Goal: Information Seeking & Learning: Learn about a topic

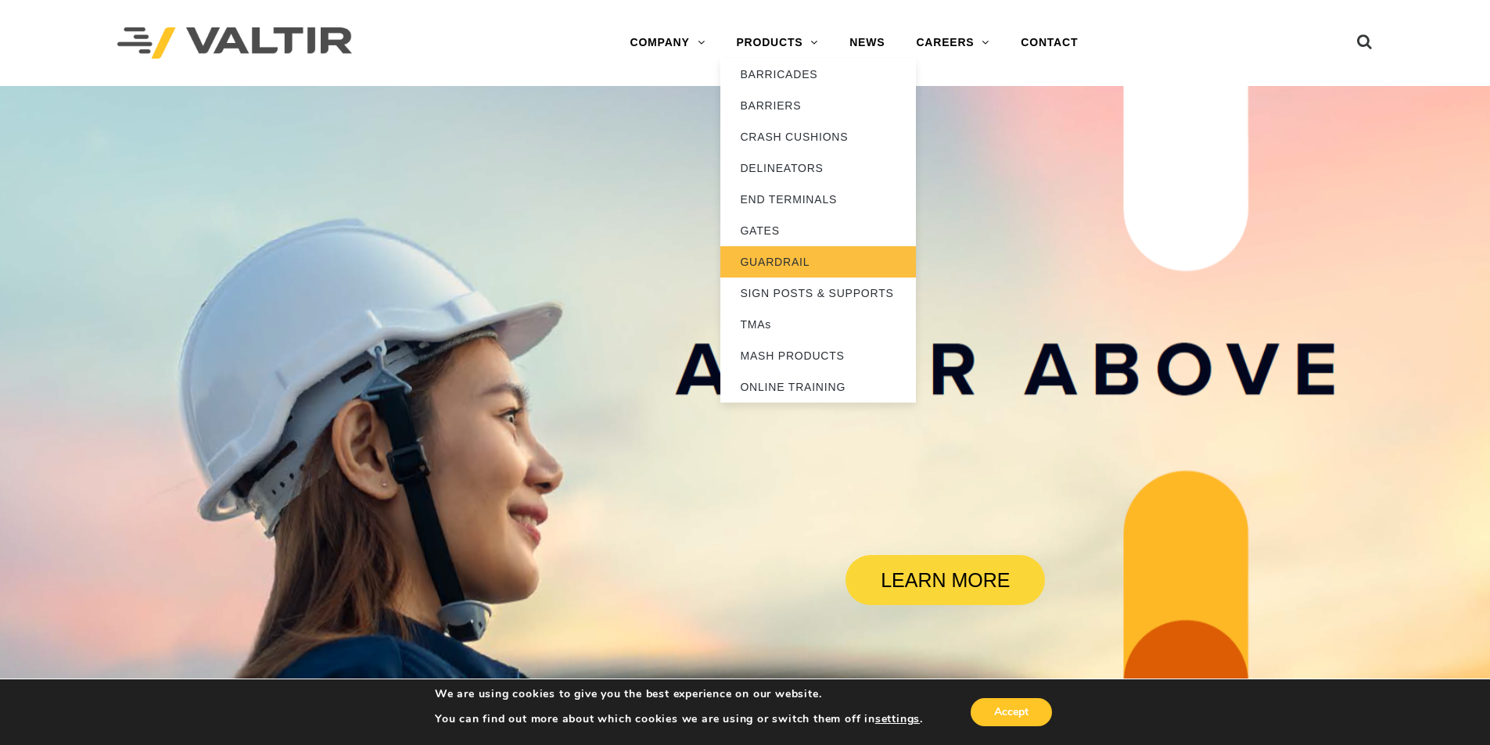
click at [784, 262] on link "GUARDRAIL" at bounding box center [818, 261] width 196 height 31
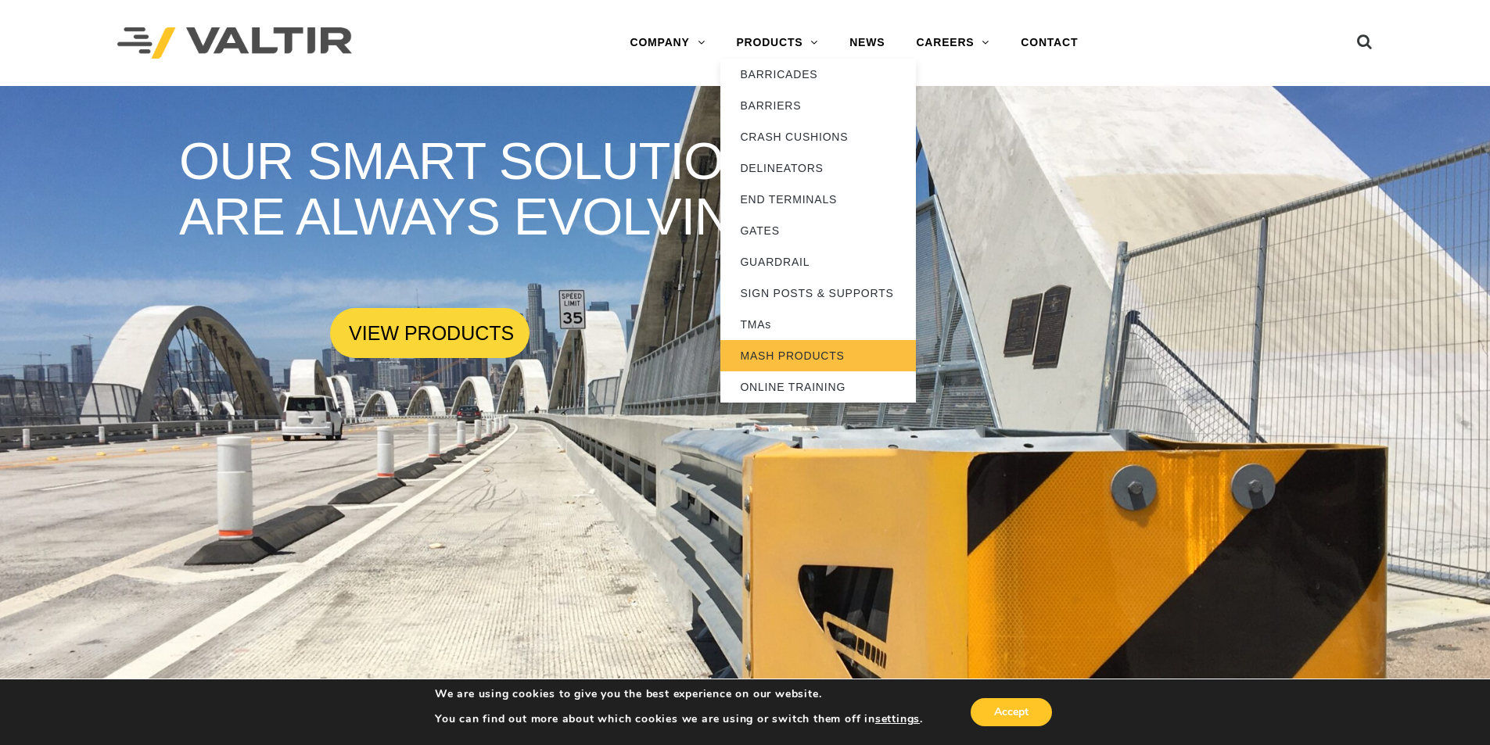
click at [781, 354] on link "MASH PRODUCTS" at bounding box center [818, 355] width 196 height 31
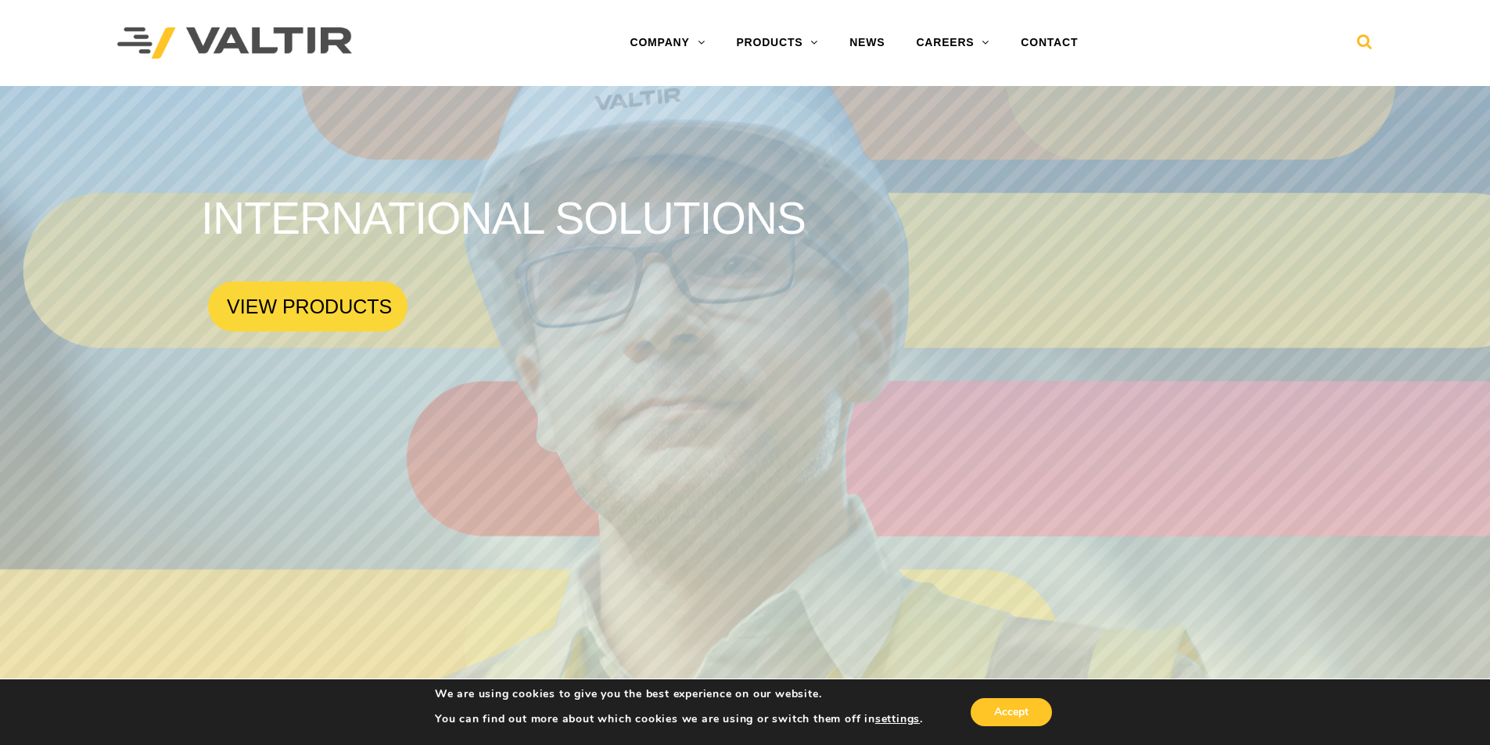
click at [1370, 46] on icon at bounding box center [1365, 45] width 16 height 23
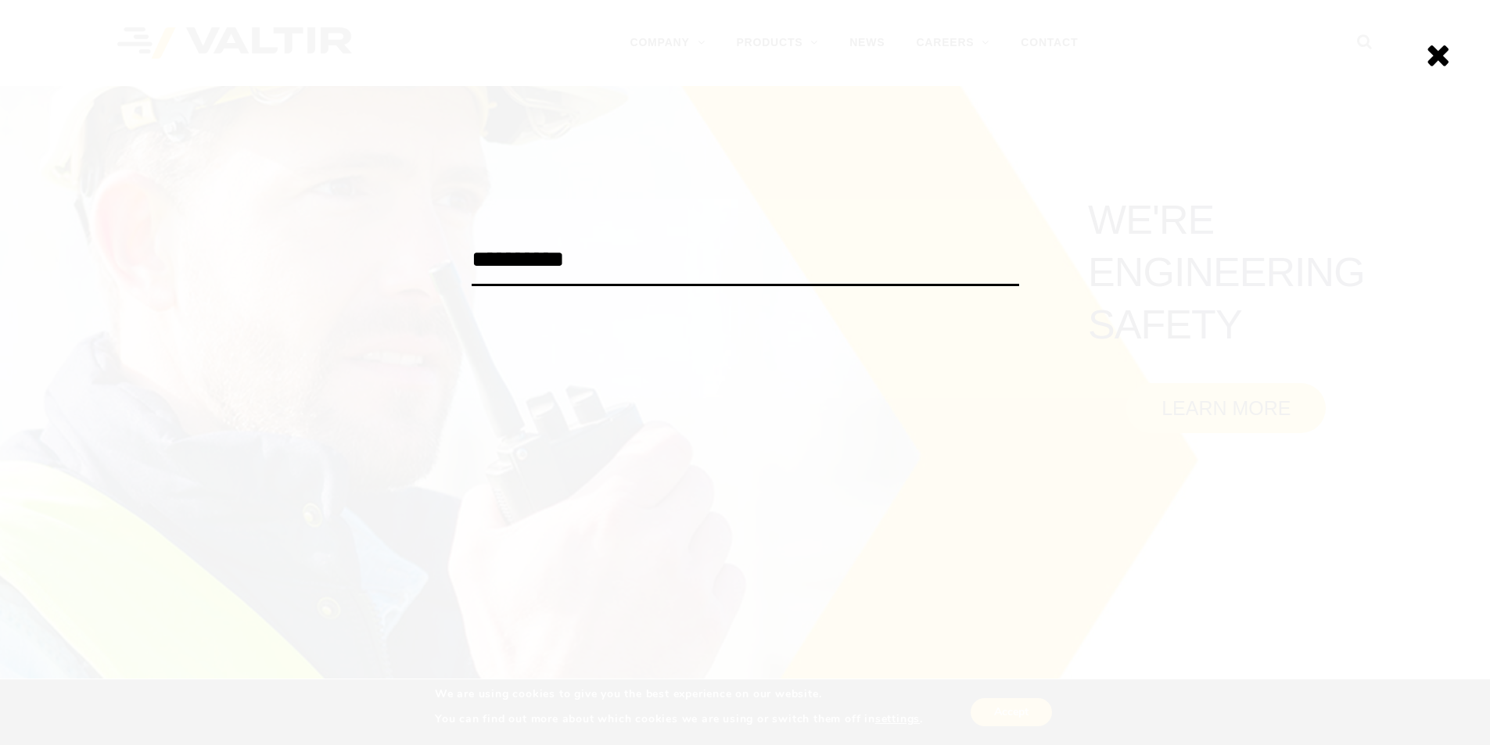
type input "**********"
click input "******" at bounding box center [0, 0] width 0 height 0
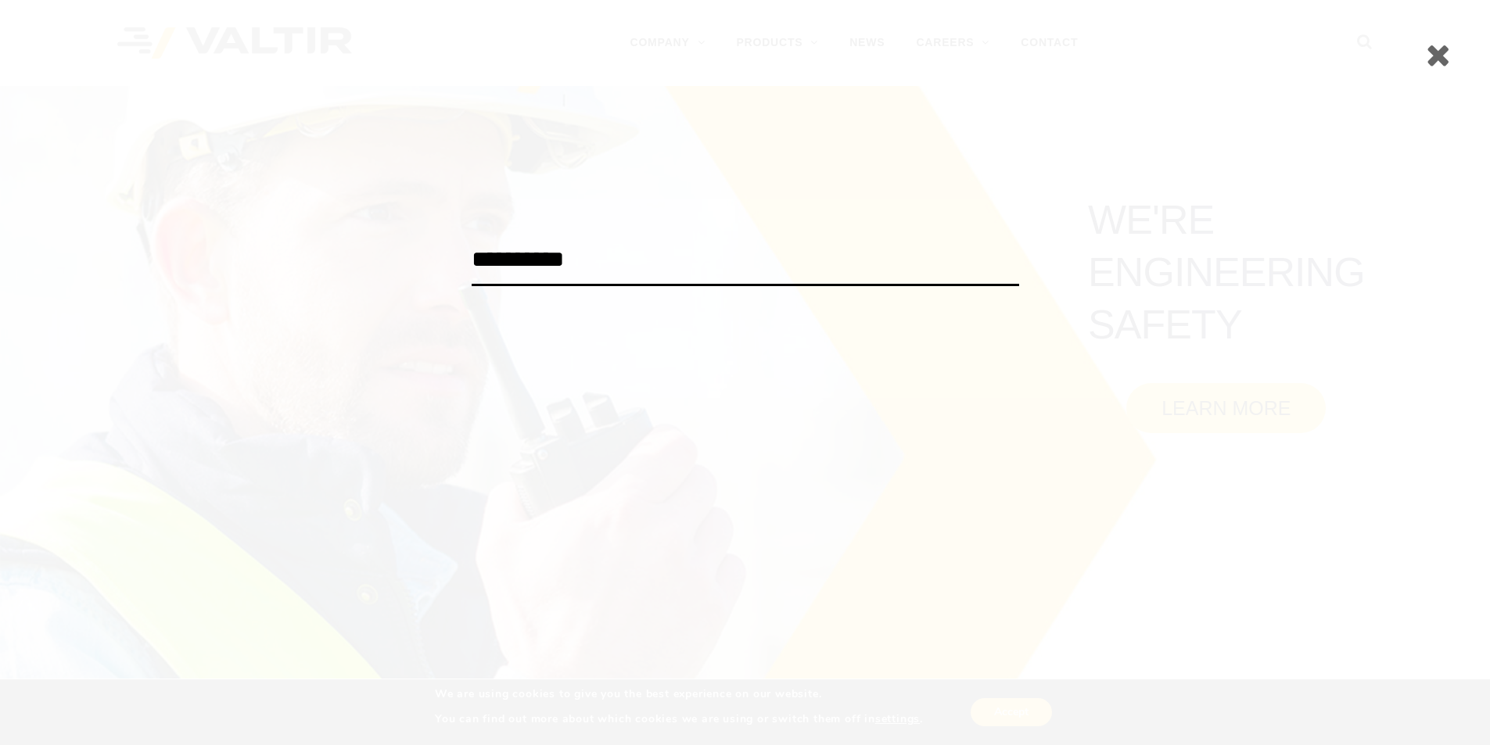
click at [1435, 54] on icon at bounding box center [1438, 54] width 25 height 31
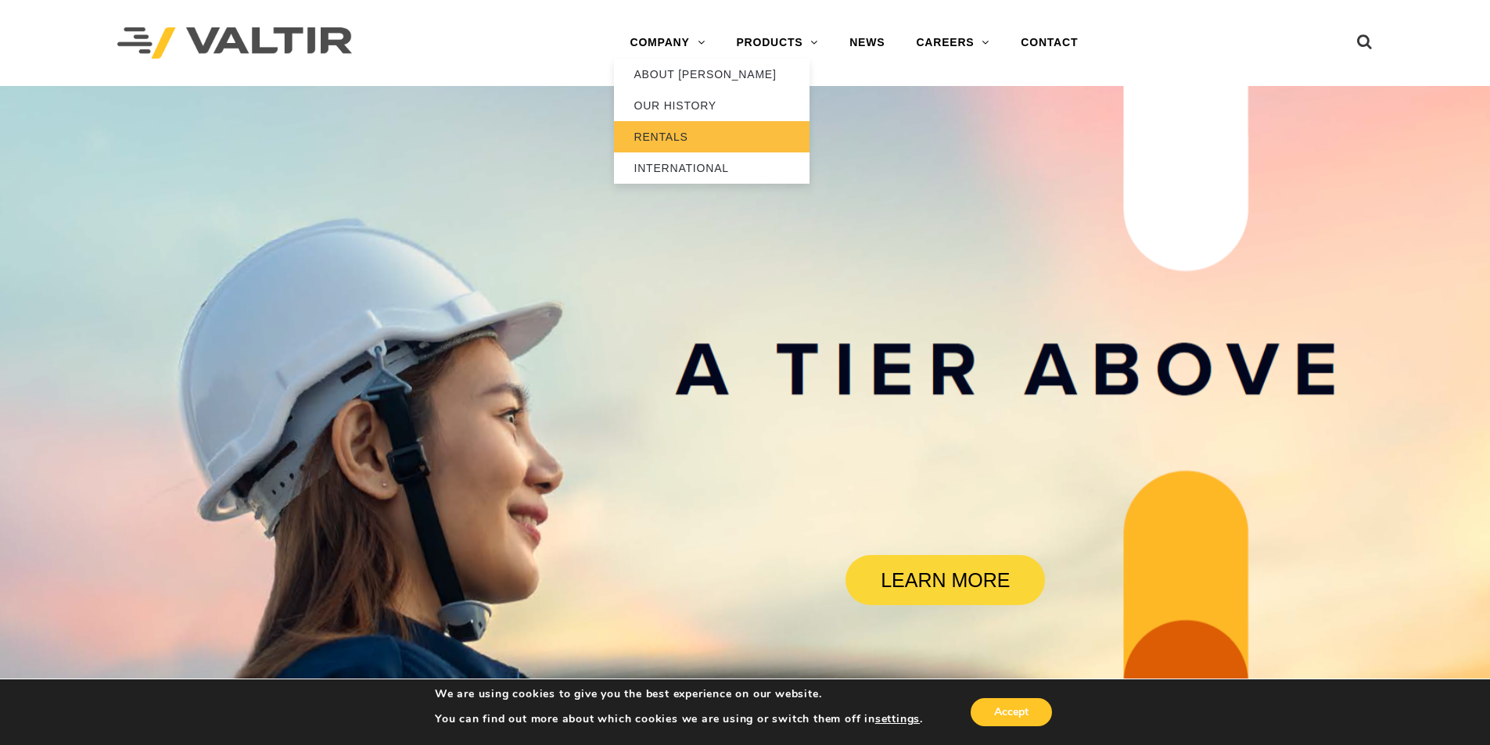
click at [663, 143] on link "RENTALS" at bounding box center [712, 136] width 196 height 31
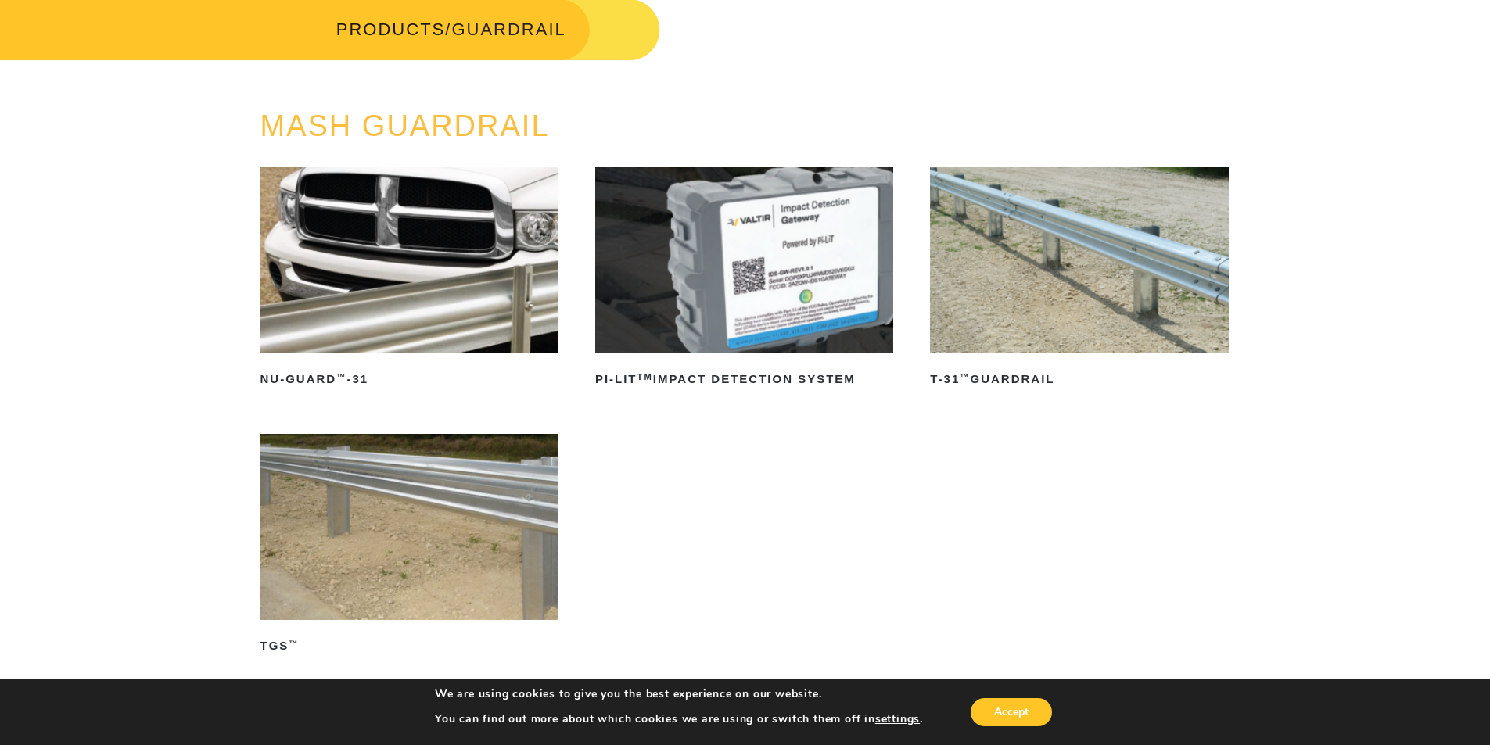
scroll to position [78, 0]
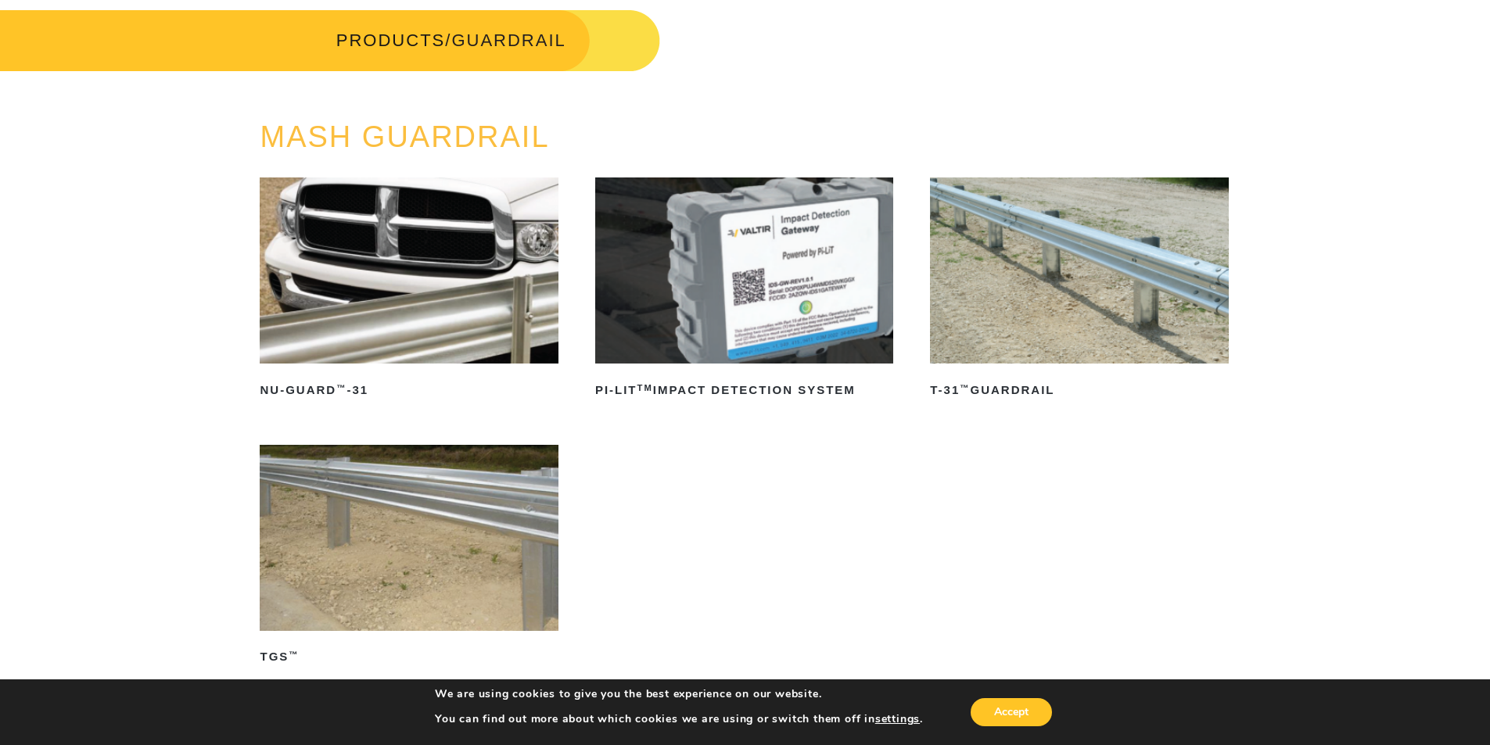
click at [1072, 299] on img at bounding box center [1079, 271] width 298 height 186
click at [319, 559] on img at bounding box center [409, 538] width 298 height 186
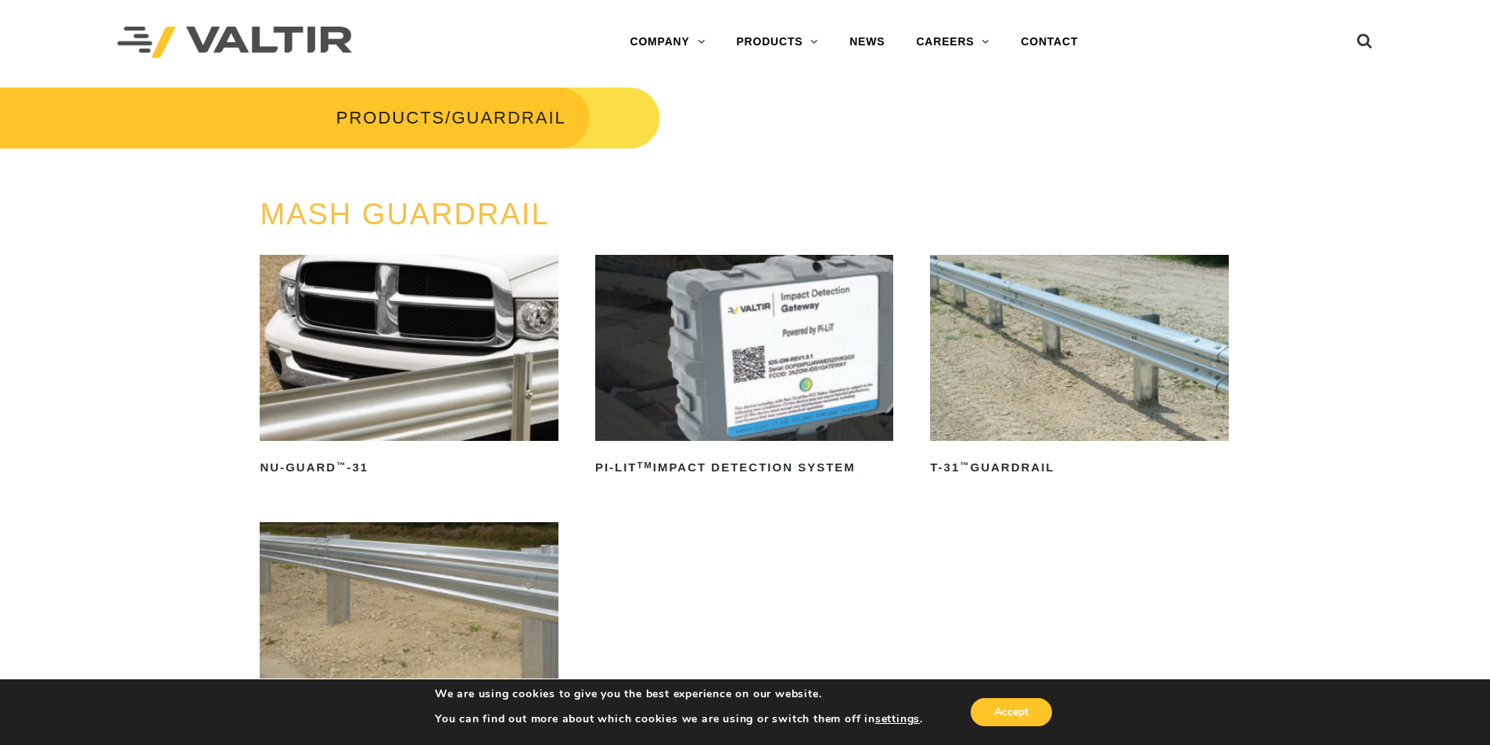
scroll to position [0, 0]
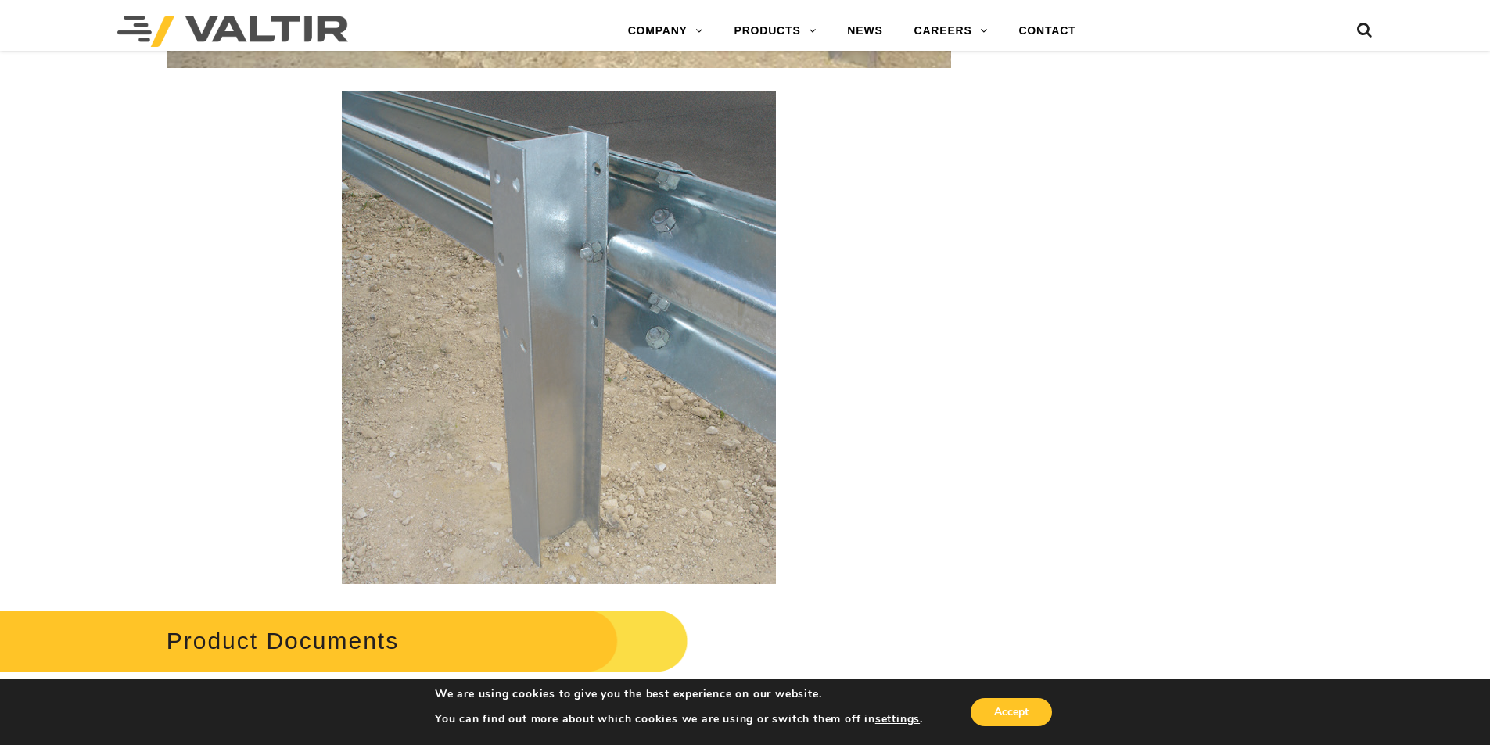
scroll to position [2503, 0]
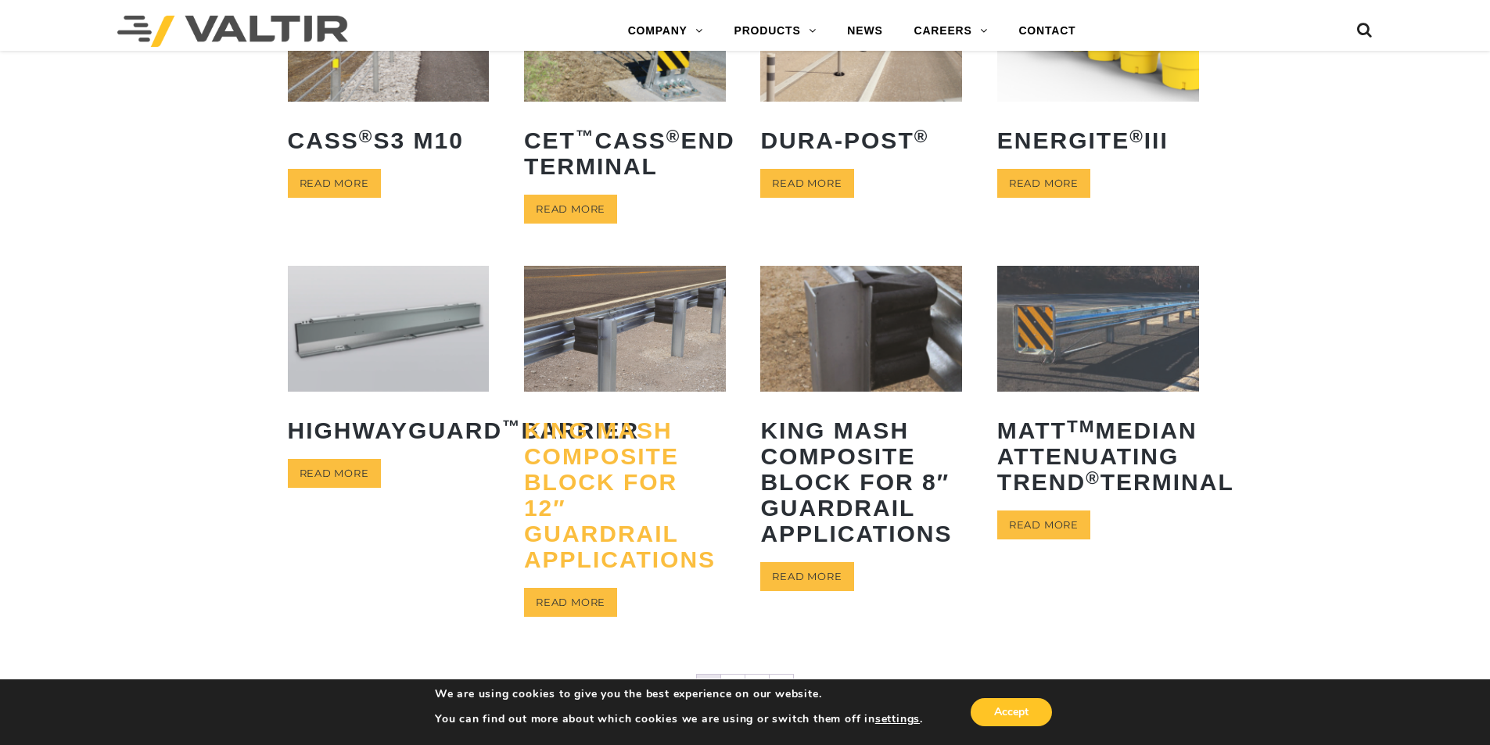
scroll to position [548, 0]
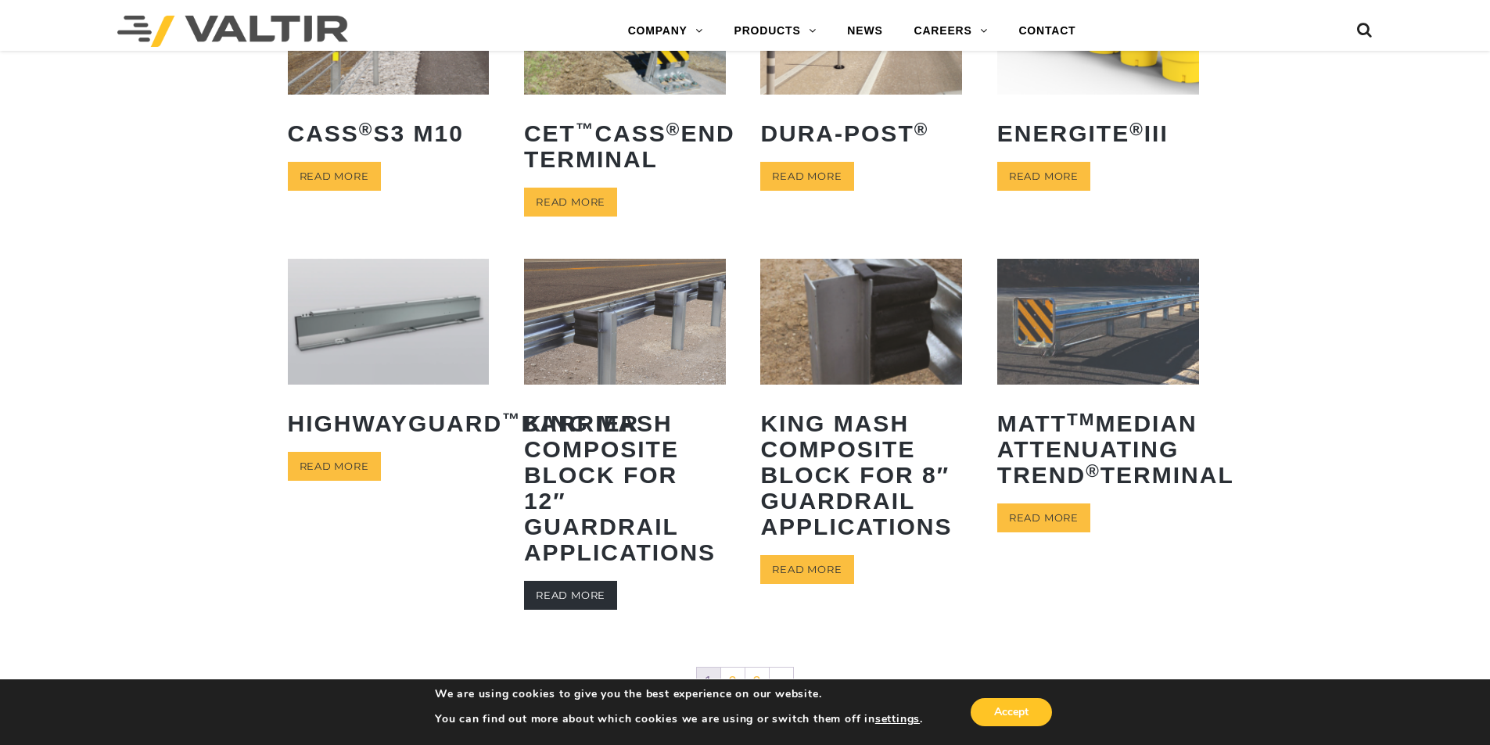
click at [598, 601] on link "Read more" at bounding box center [570, 595] width 93 height 29
click at [1079, 357] on img at bounding box center [1098, 322] width 202 height 126
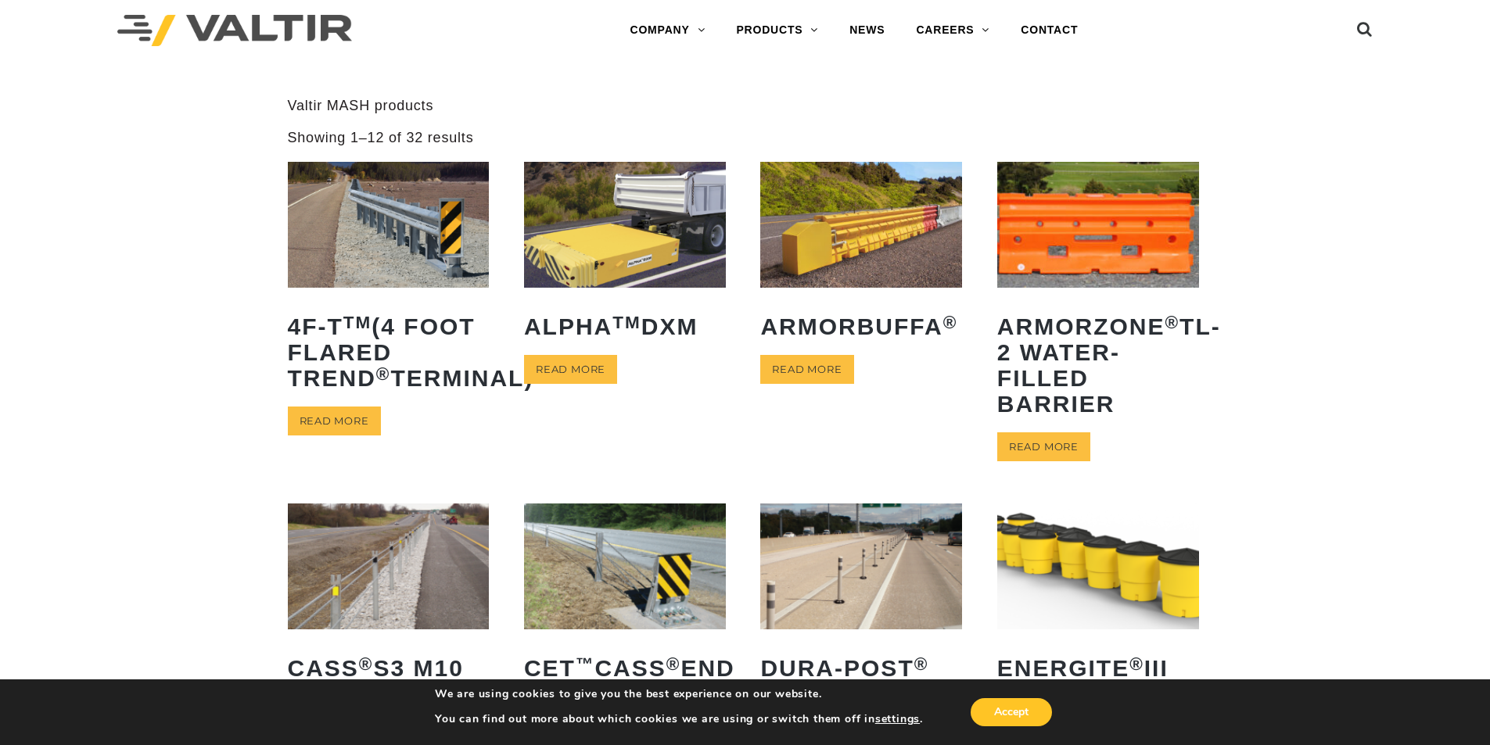
scroll to position [0, 0]
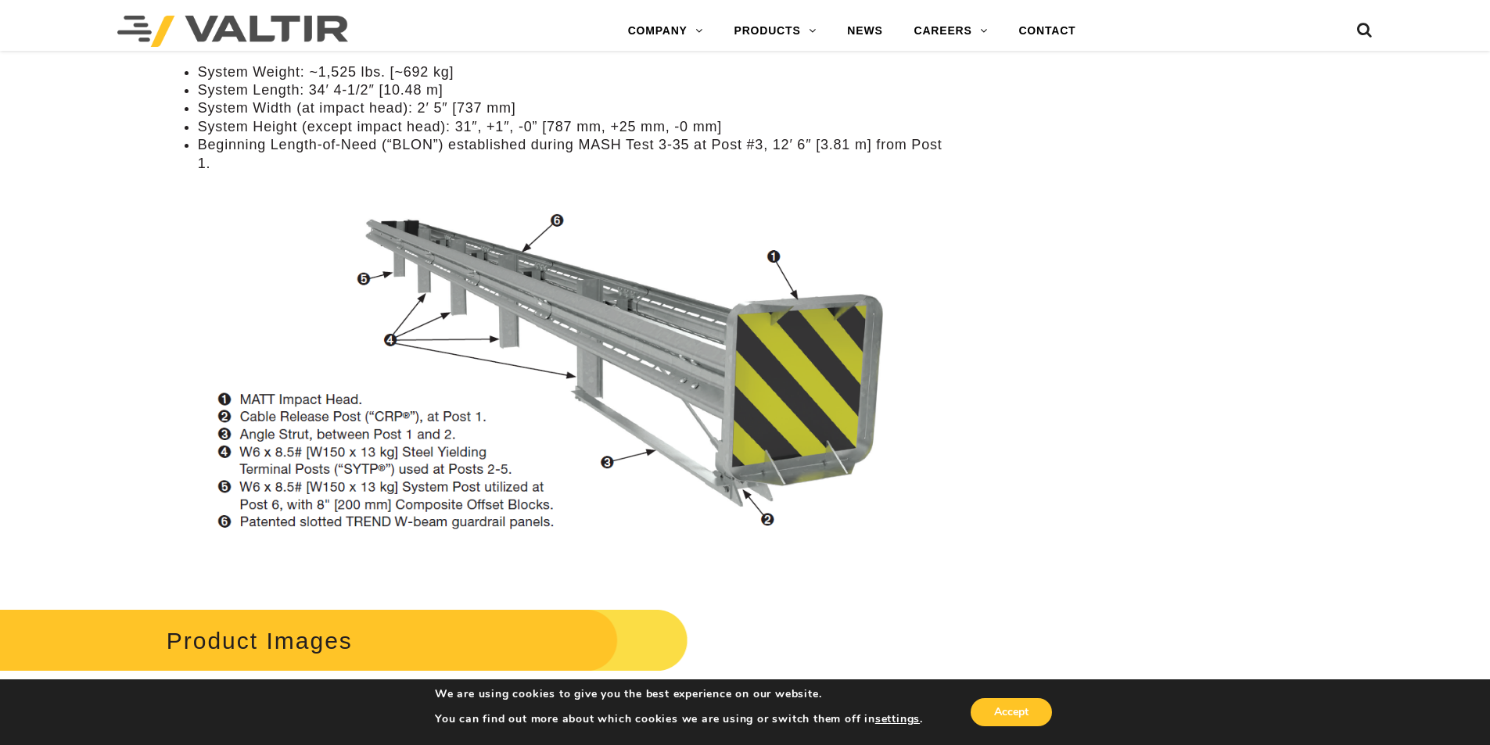
scroll to position [1564, 0]
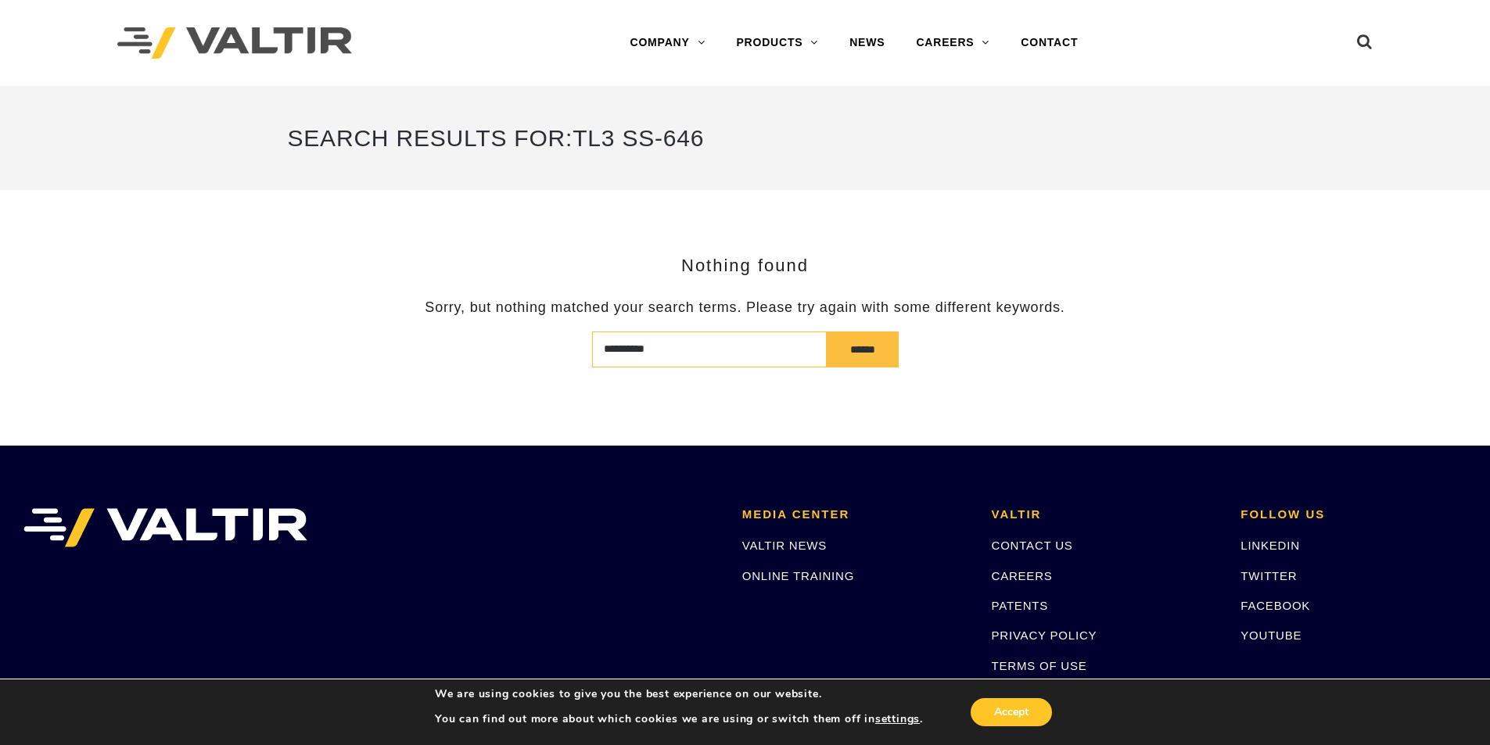
drag, startPoint x: 659, startPoint y: 350, endPoint x: 616, endPoint y: 360, distance: 43.3
click at [616, 360] on input "**********" at bounding box center [709, 350] width 235 height 36
type input "***"
click at [827, 332] on input "******" at bounding box center [863, 350] width 72 height 36
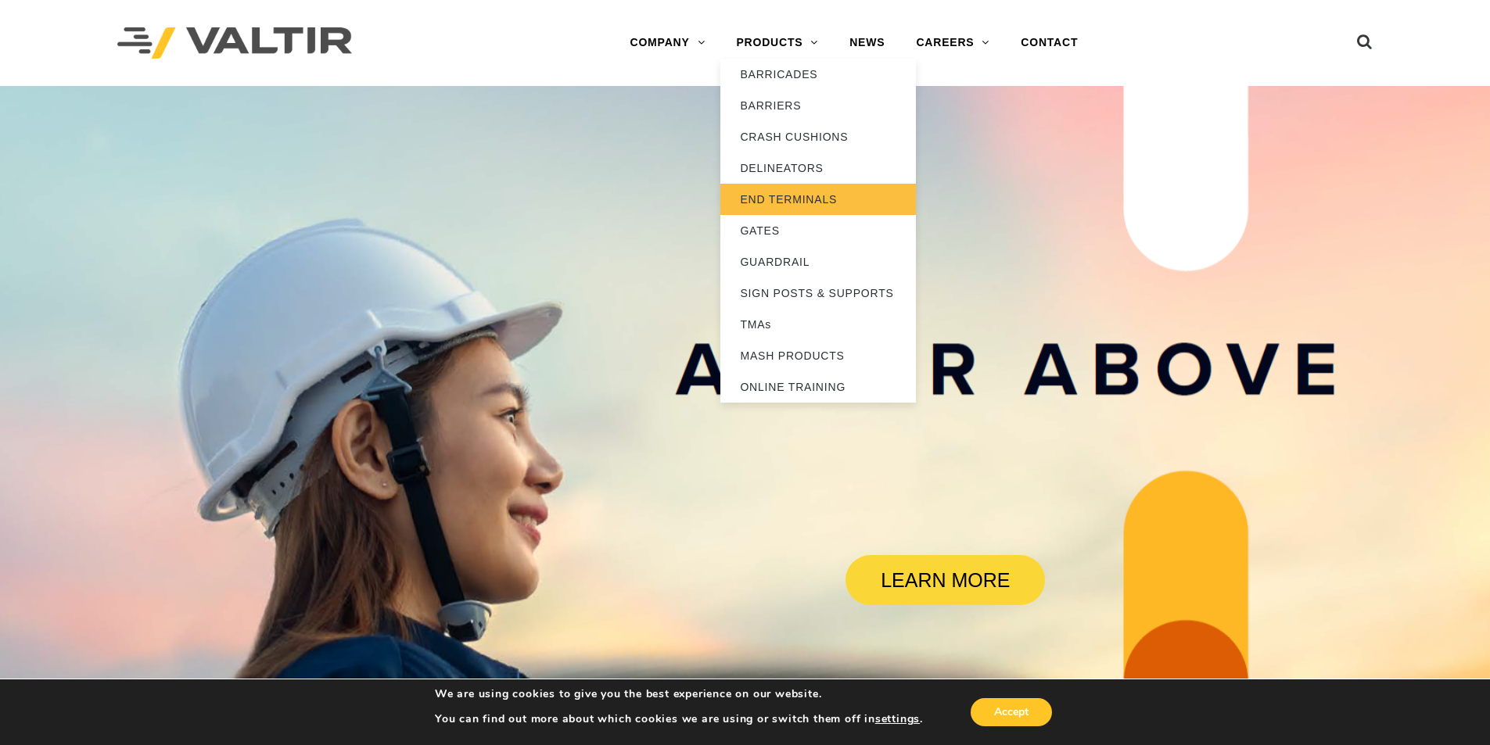
click at [800, 195] on link "END TERMINALS" at bounding box center [818, 199] width 196 height 31
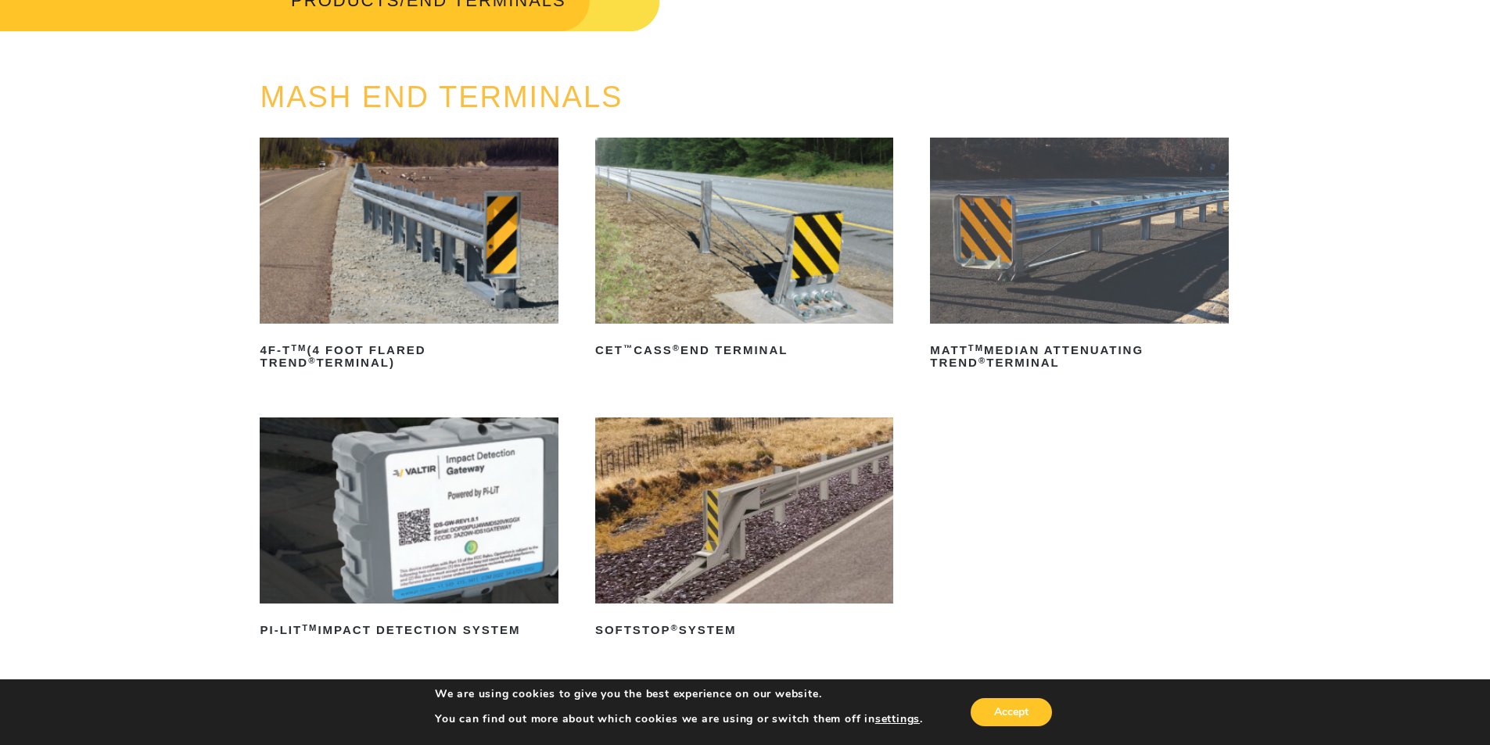
scroll to position [156, 0]
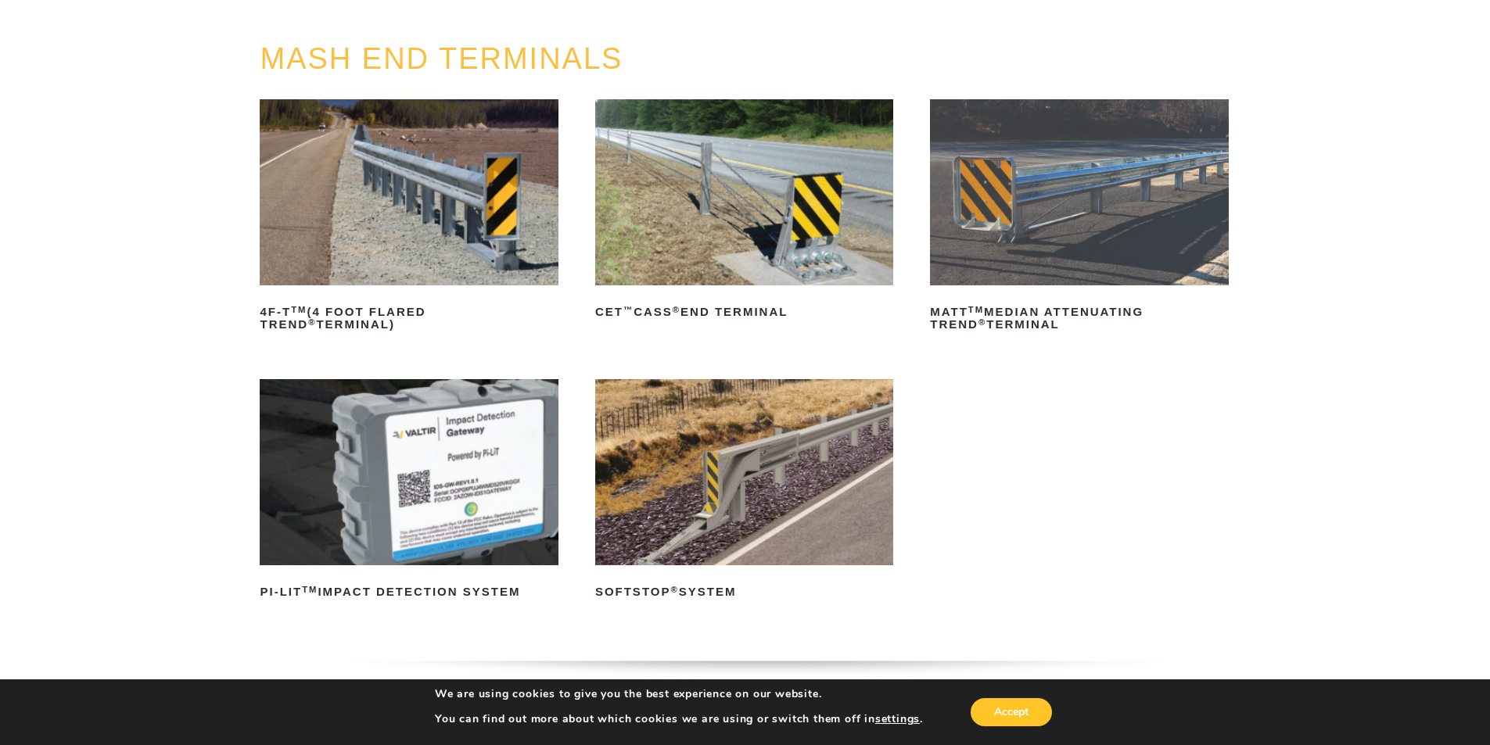
click at [698, 466] on img at bounding box center [744, 472] width 298 height 186
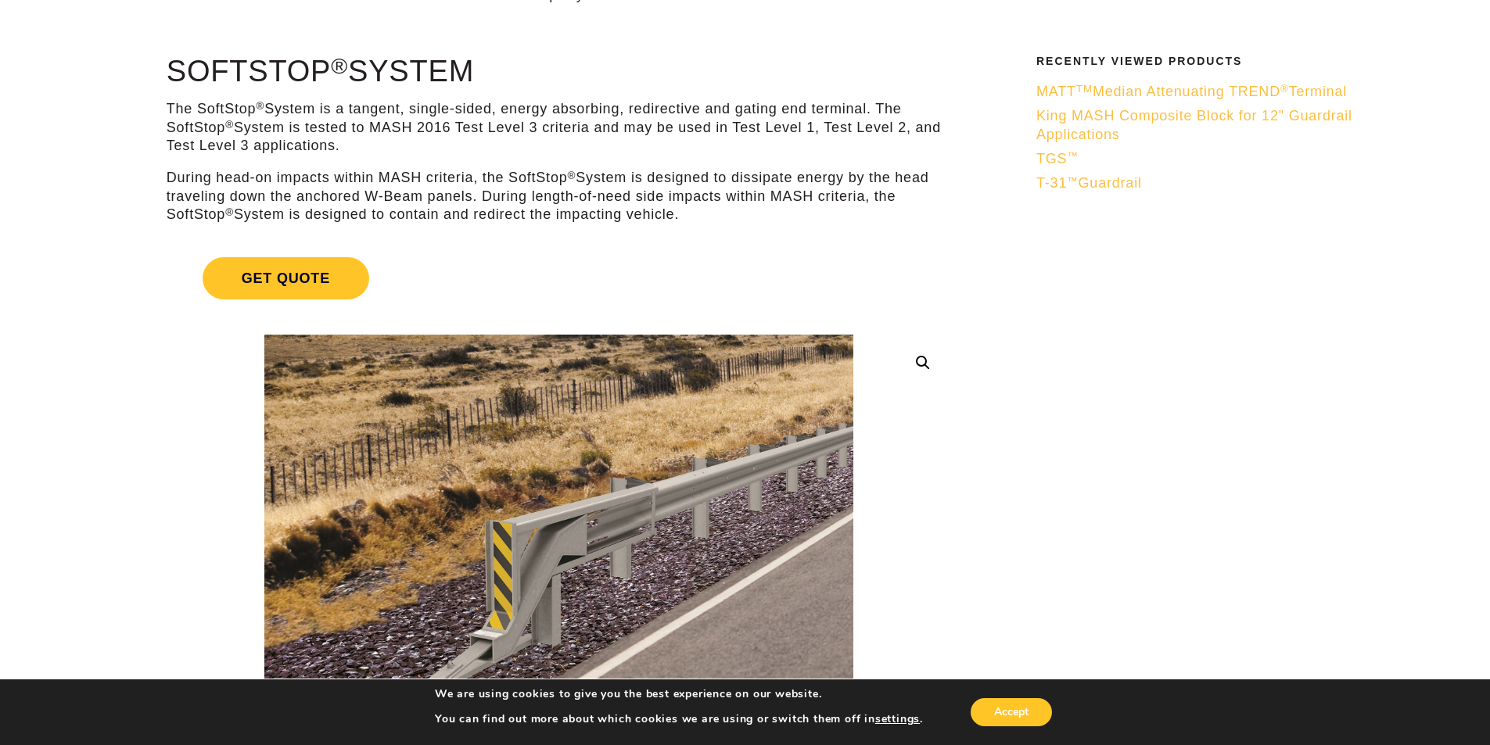
scroll to position [78, 0]
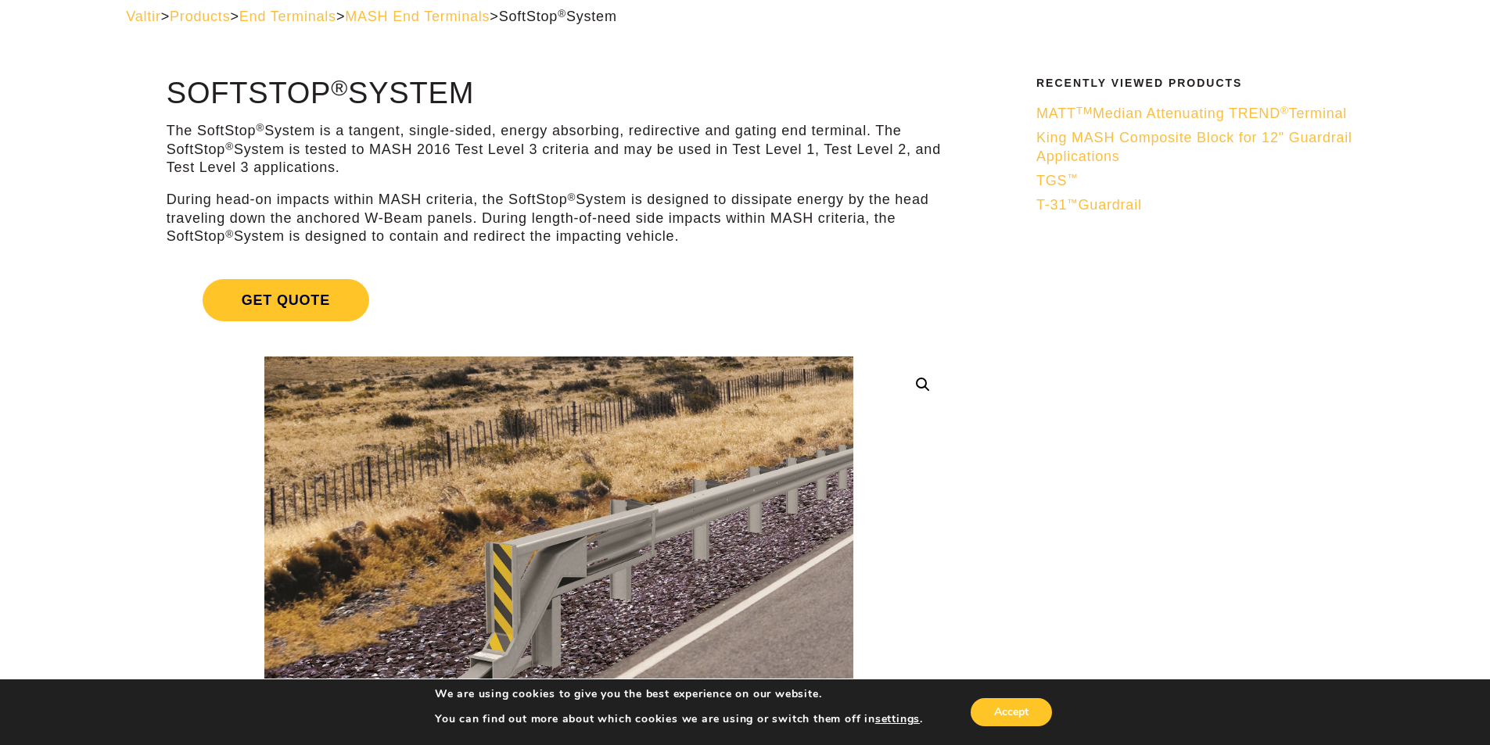
click at [1101, 161] on span "King MASH Composite Block for 12" Guardrail Applications" at bounding box center [1194, 147] width 316 height 34
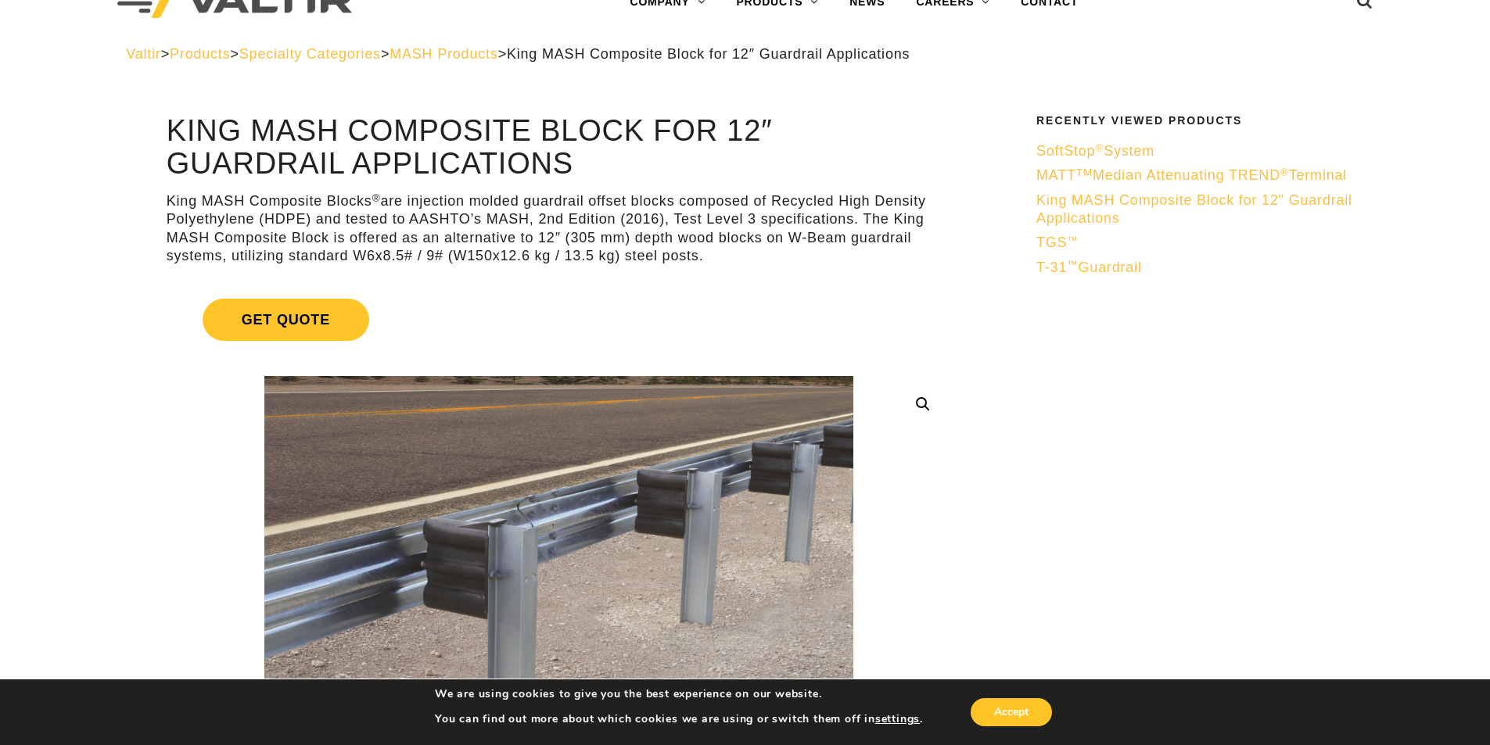
scroll to position [78, 0]
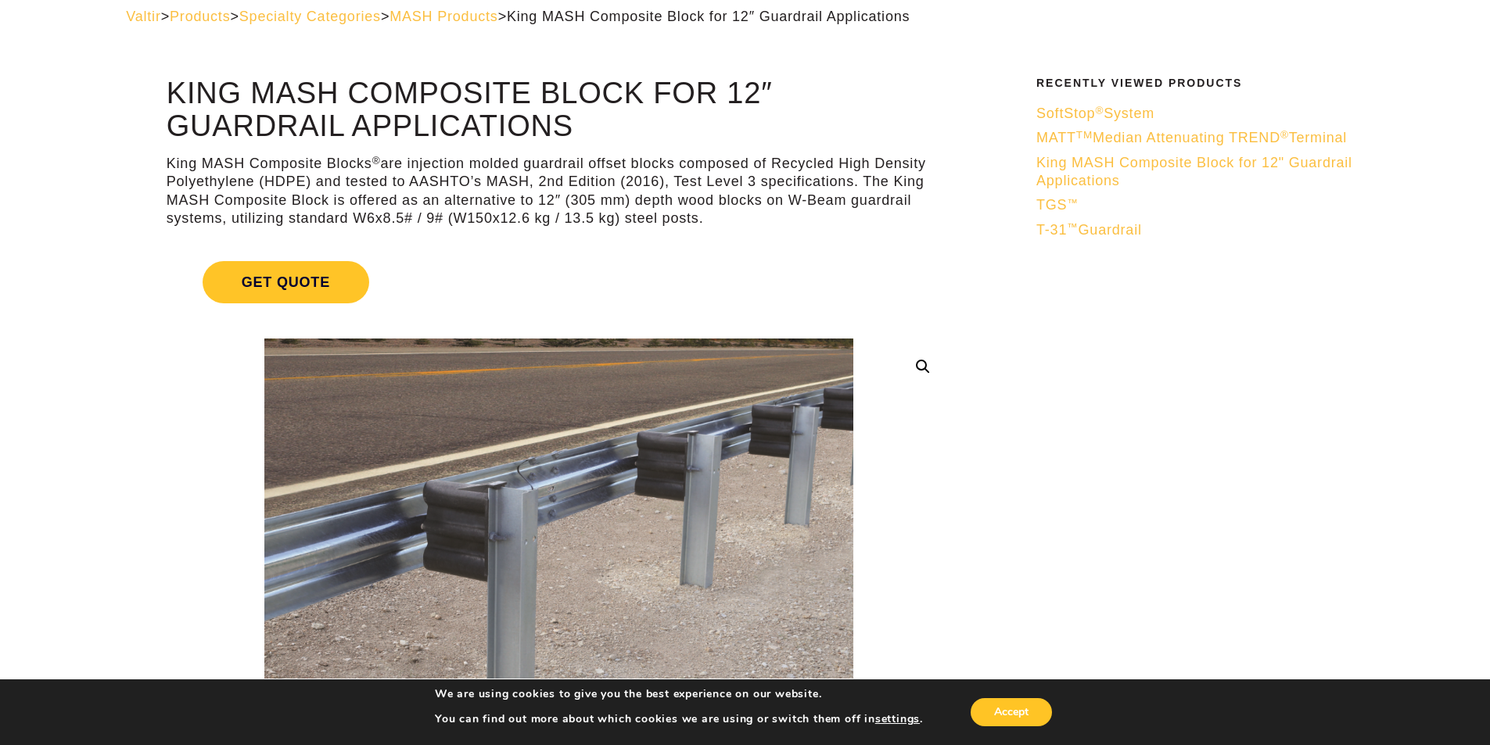
click at [1054, 238] on span "T-31 ™ Guardrail" at bounding box center [1089, 230] width 106 height 16
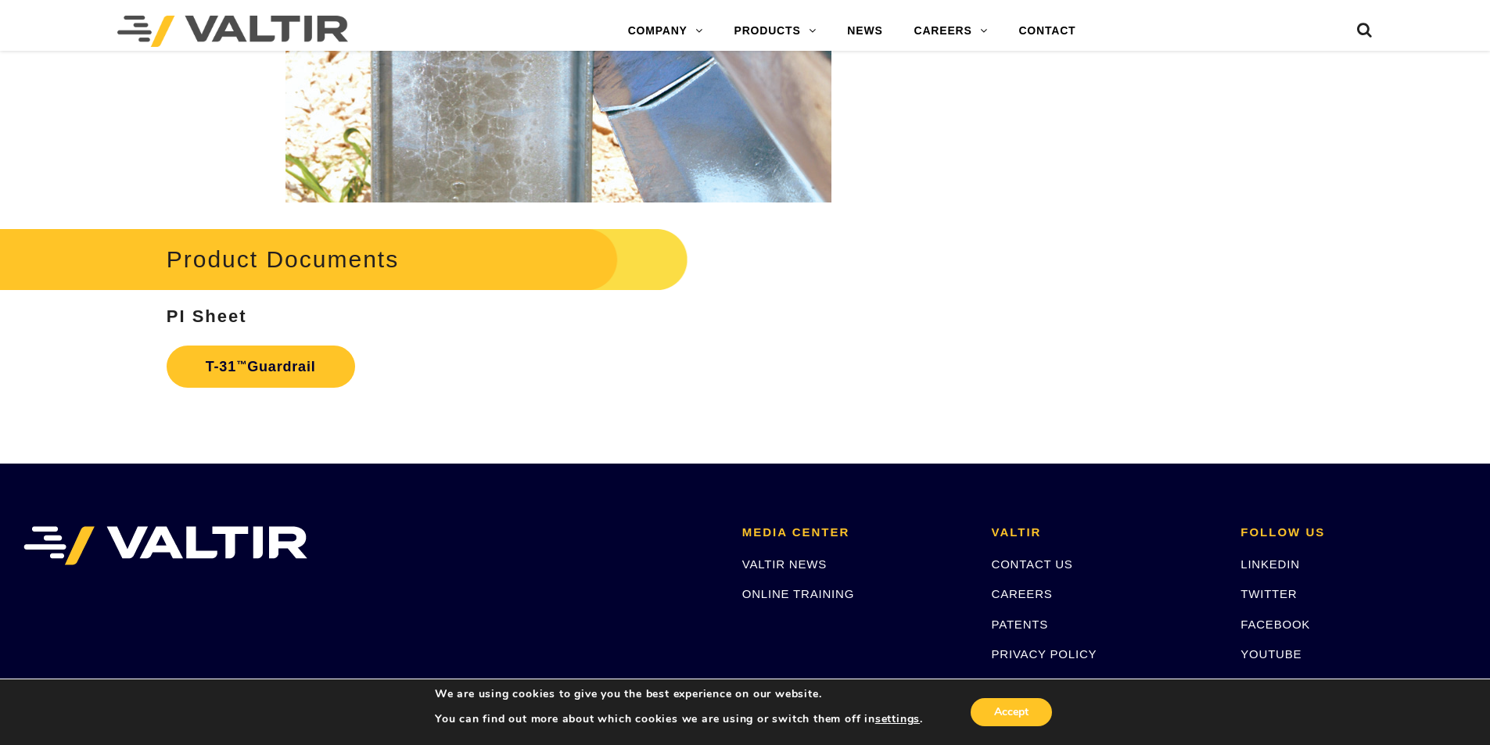
scroll to position [2660, 0]
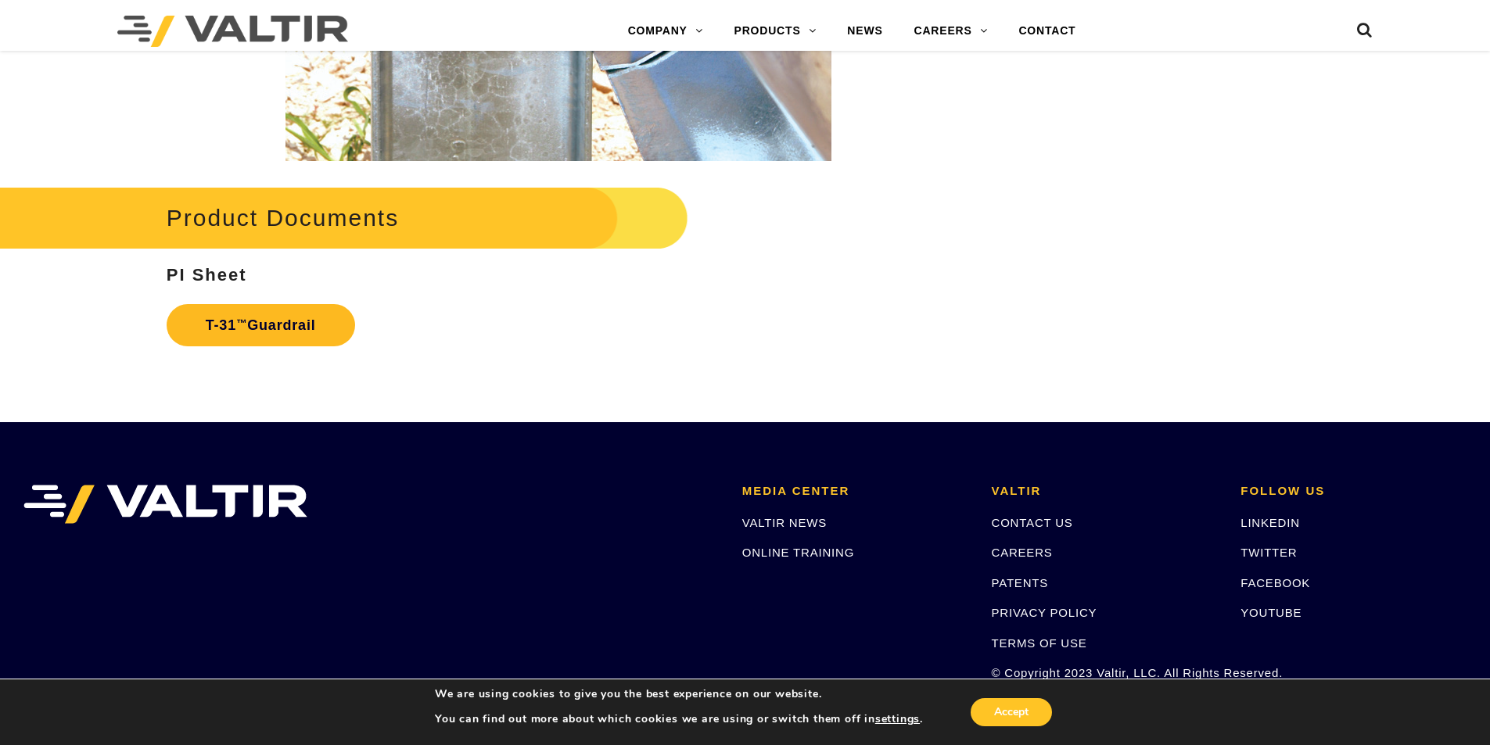
click at [307, 327] on link "T-31 ™ Guardrail" at bounding box center [261, 325] width 189 height 42
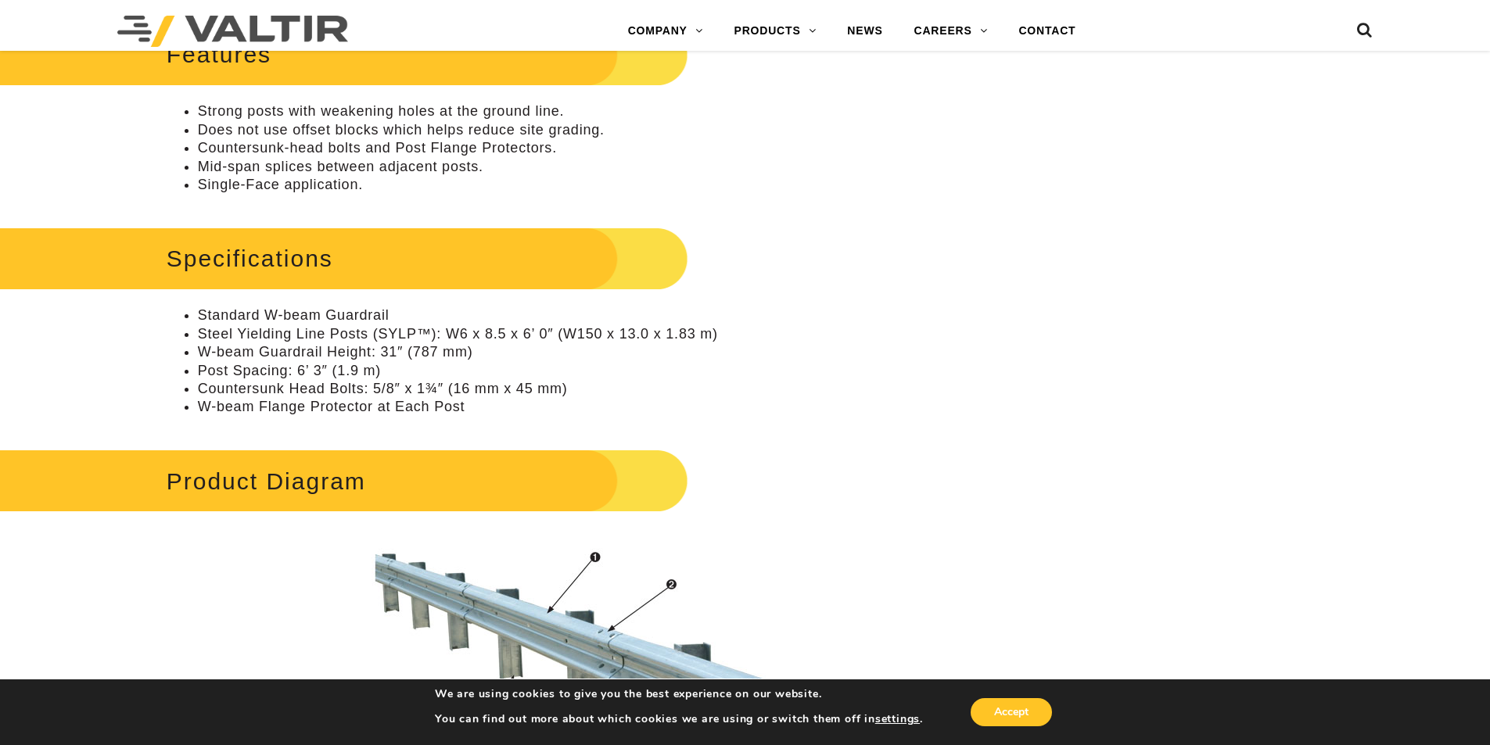
scroll to position [772, 0]
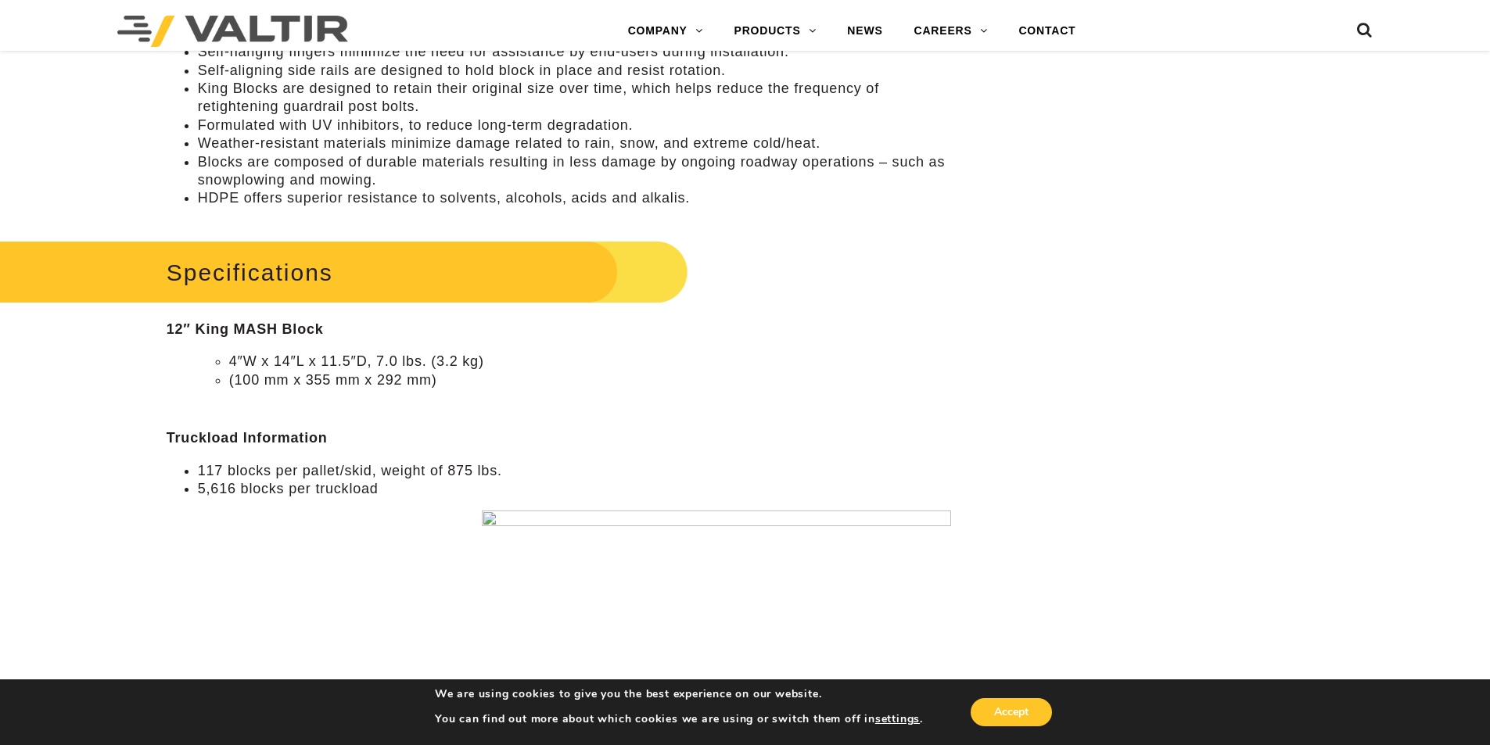
scroll to position [1173, 0]
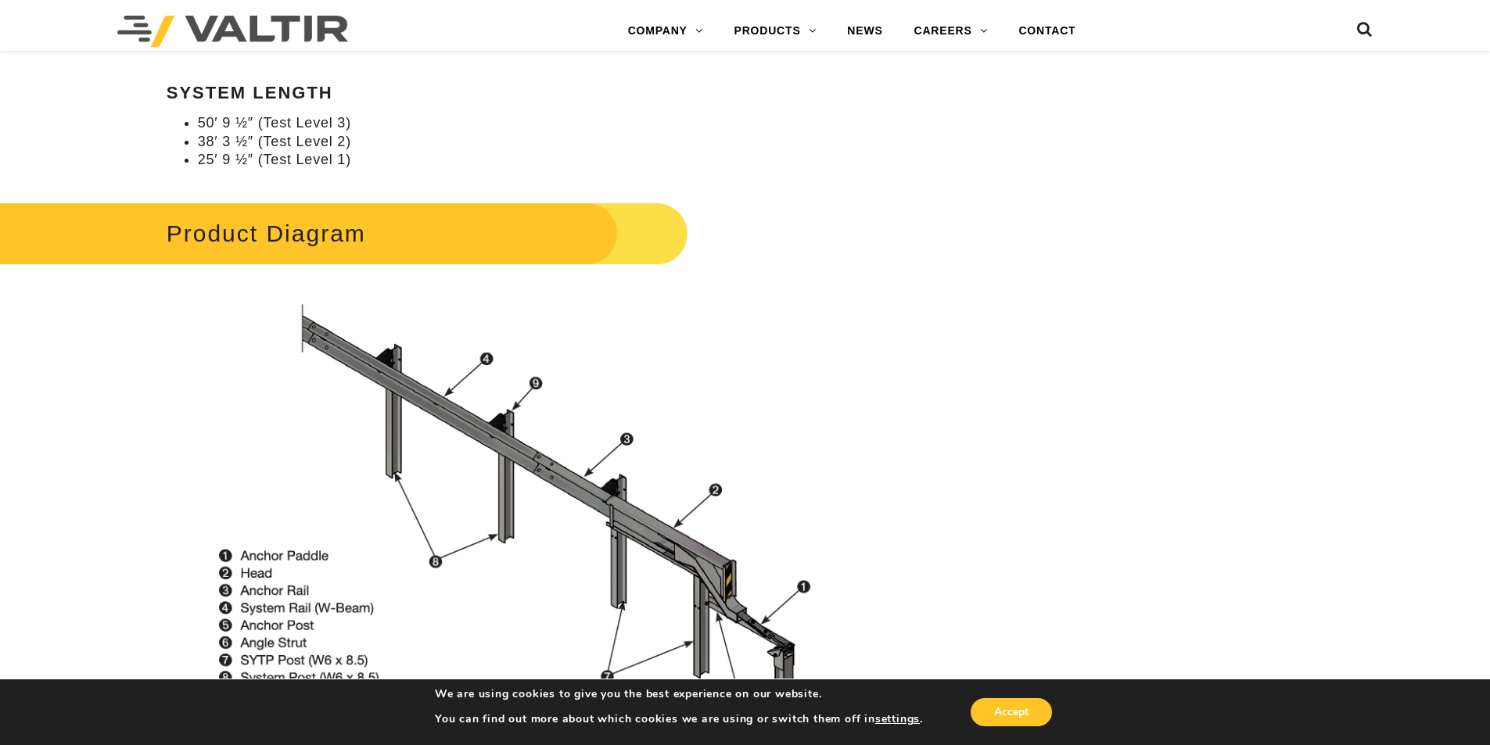
scroll to position [1252, 0]
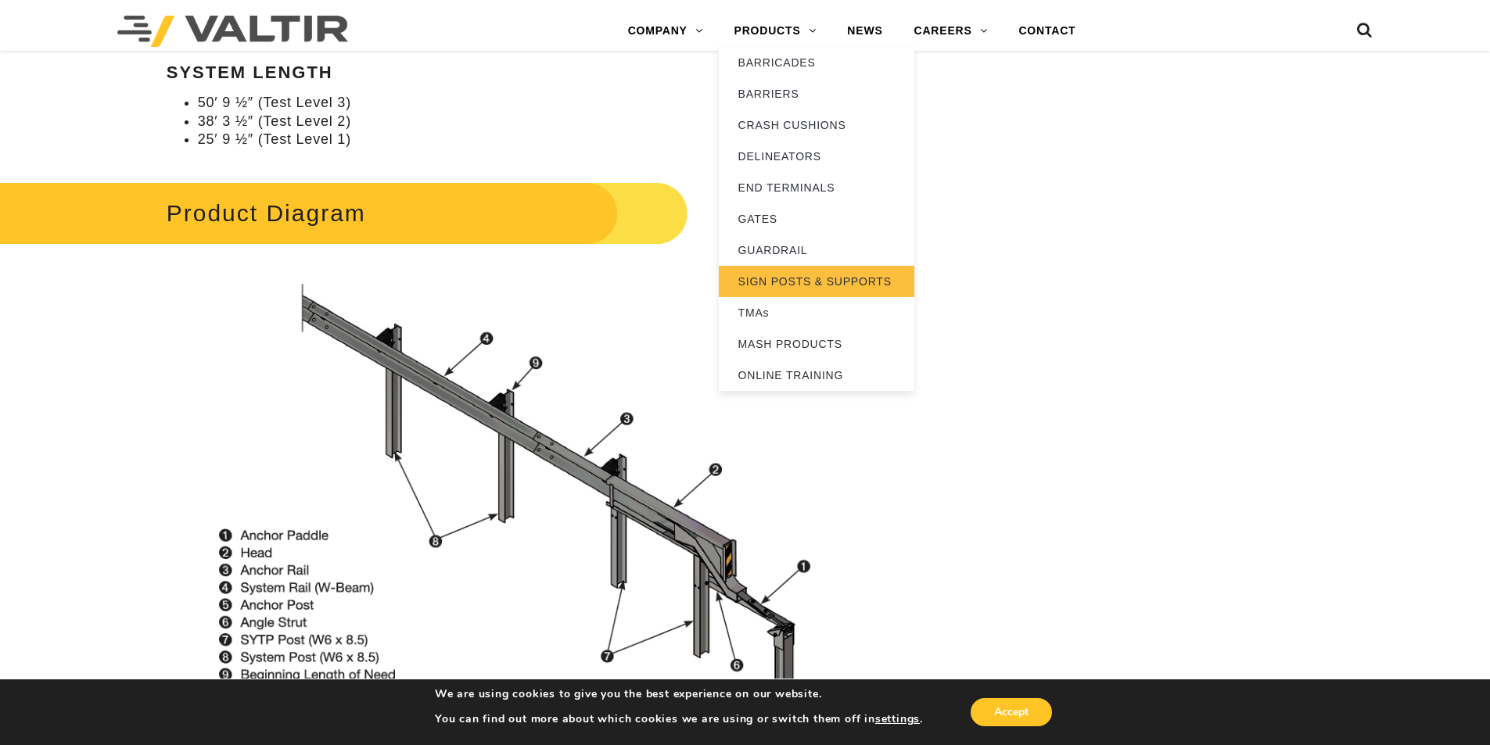
click at [768, 277] on link "SIGN POSTS & SUPPORTS" at bounding box center [817, 281] width 196 height 31
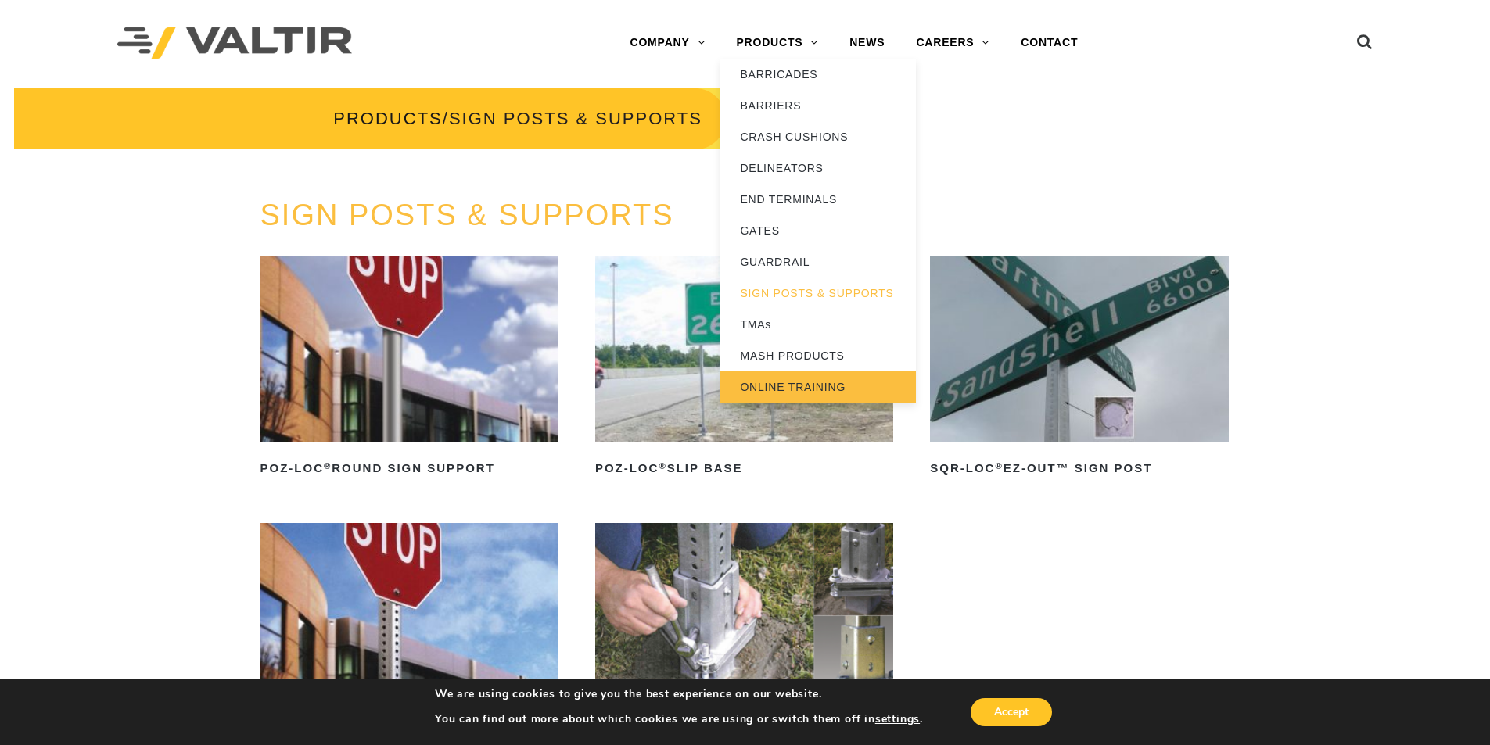
click at [785, 379] on link "ONLINE TRAINING" at bounding box center [818, 387] width 196 height 31
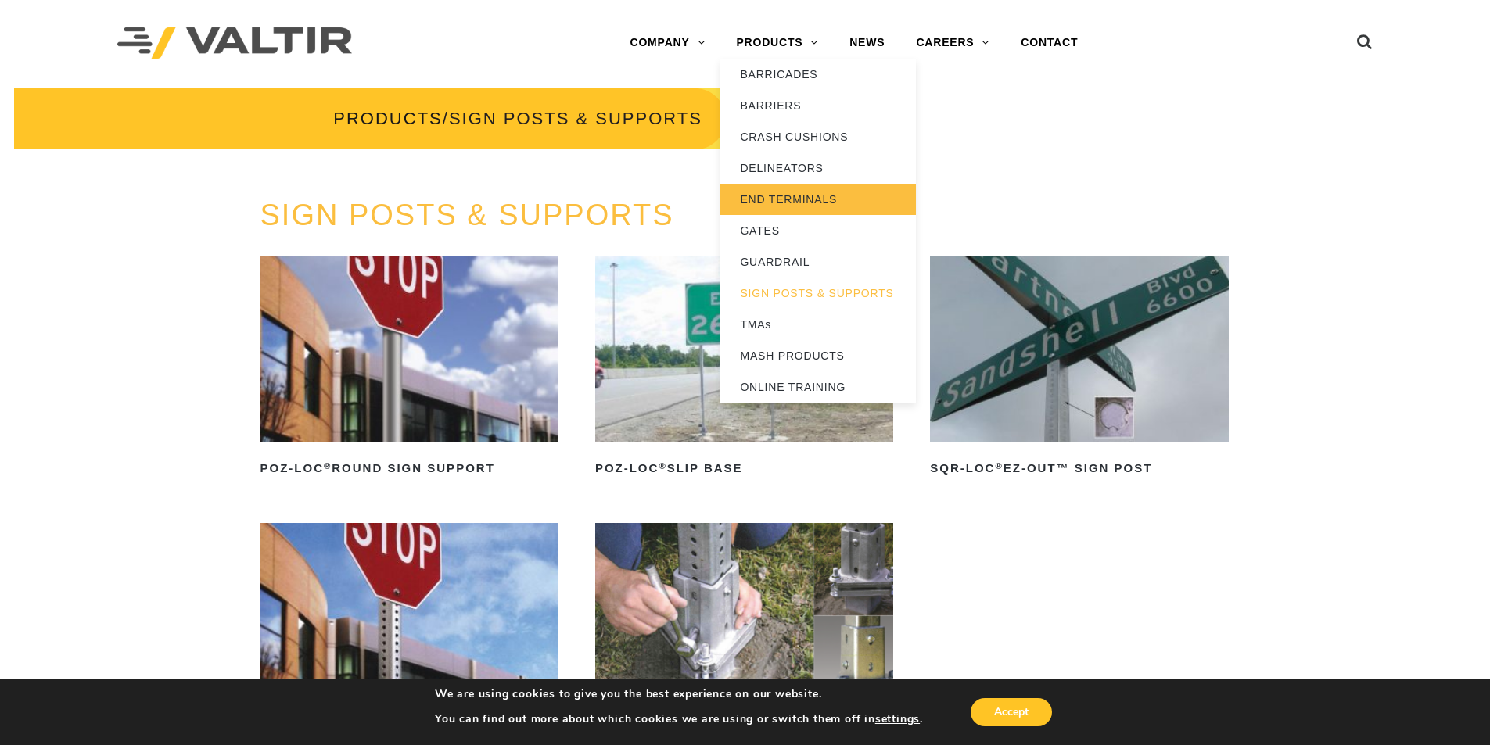
click at [774, 201] on link "END TERMINALS" at bounding box center [818, 199] width 196 height 31
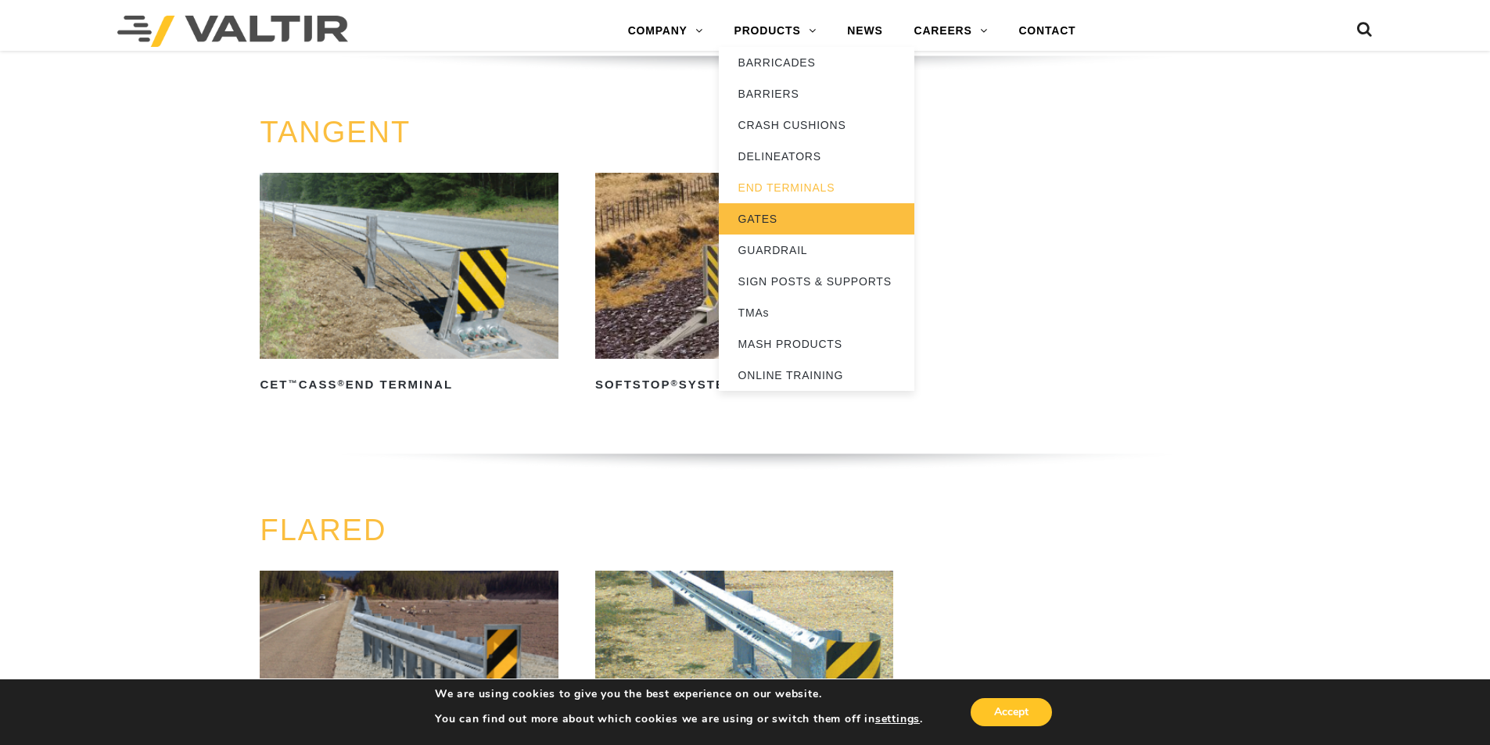
scroll to position [1095, 0]
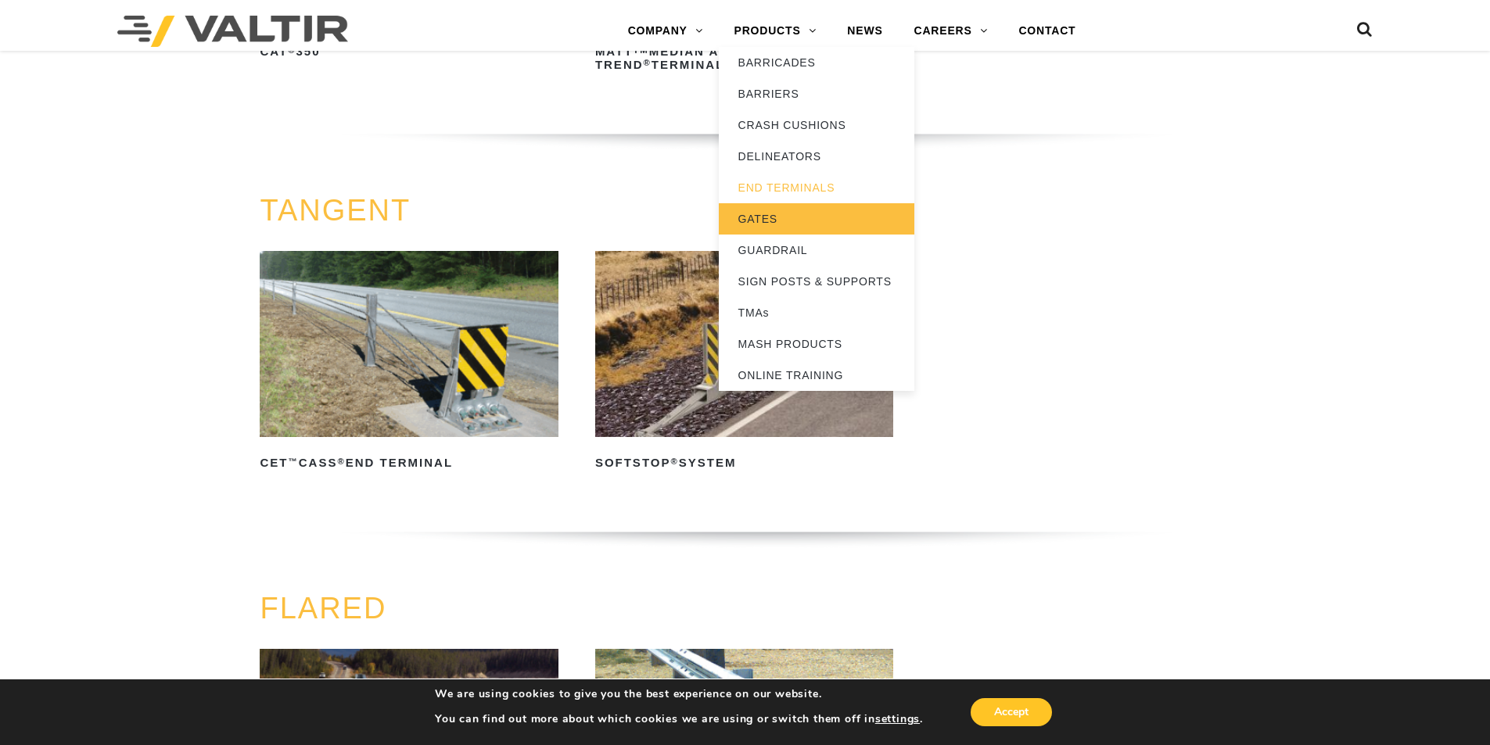
click at [758, 214] on link "GATES" at bounding box center [817, 218] width 196 height 31
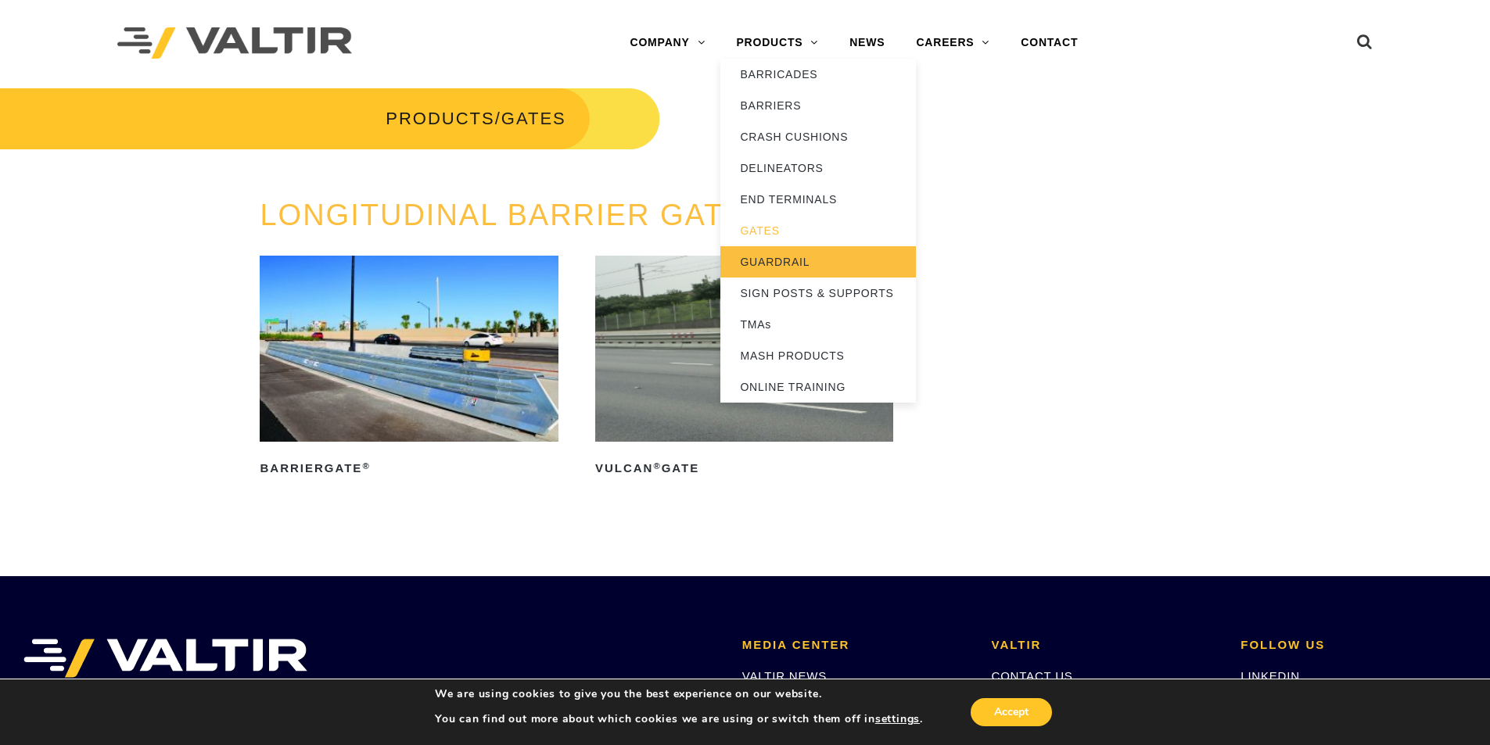
click at [787, 257] on link "GUARDRAIL" at bounding box center [818, 261] width 196 height 31
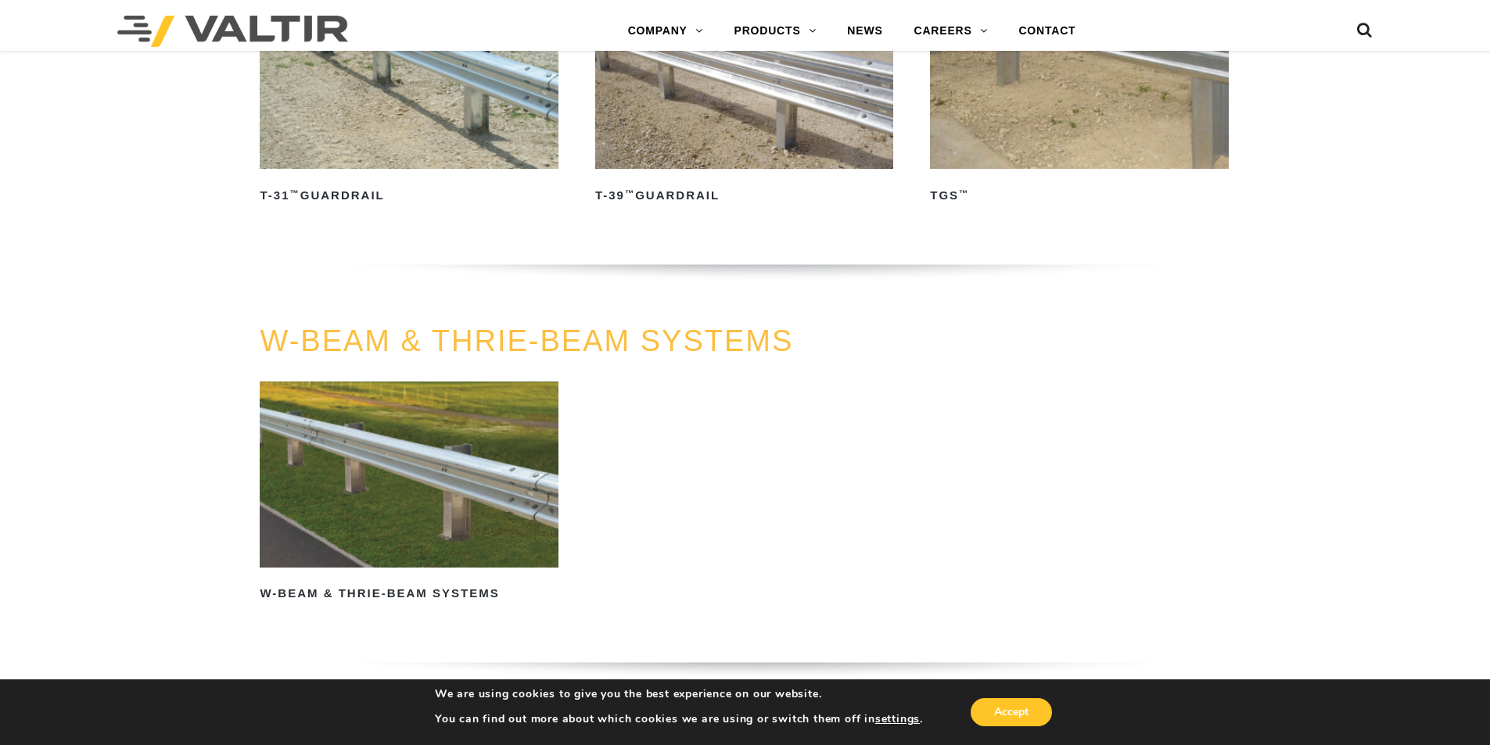
scroll to position [939, 0]
click at [421, 137] on img at bounding box center [409, 76] width 298 height 186
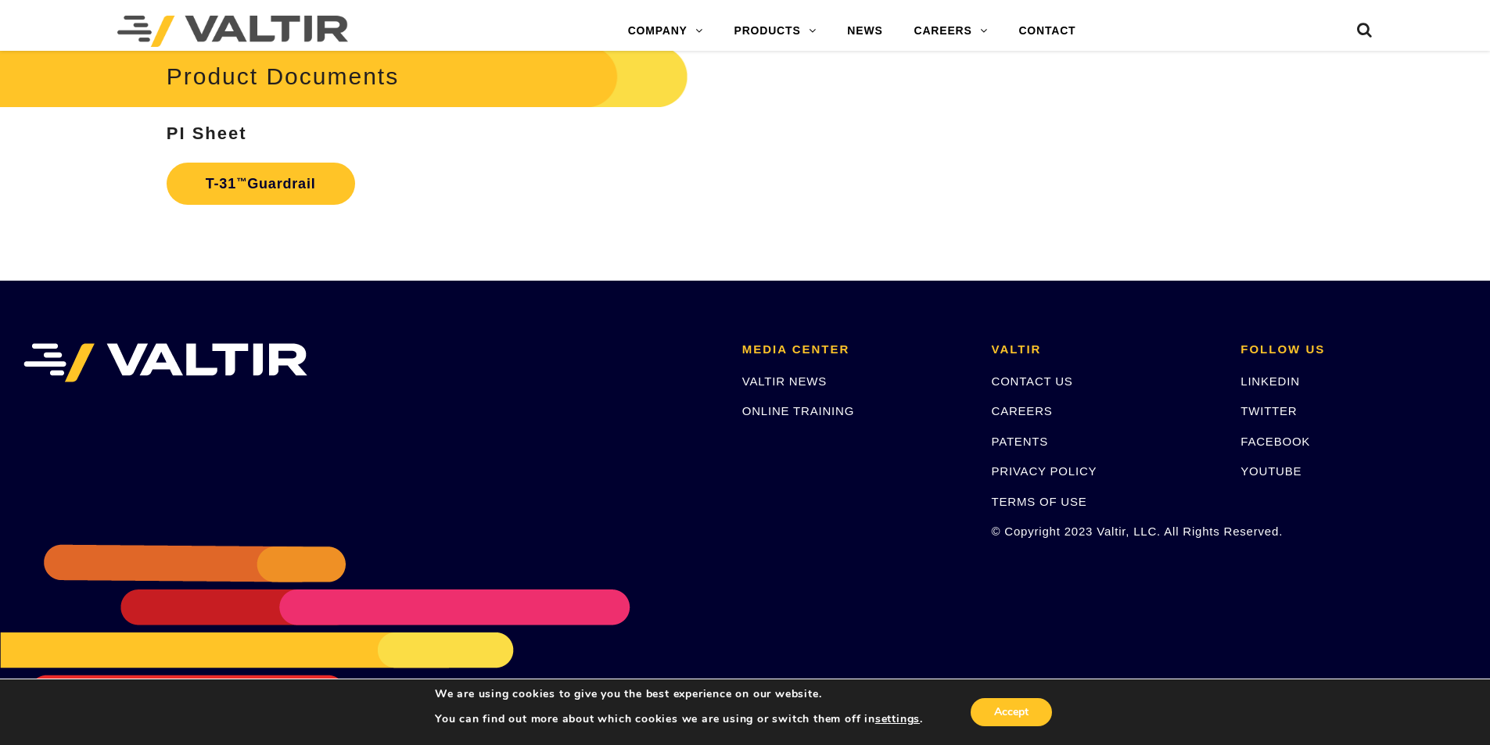
scroll to position [2806, 0]
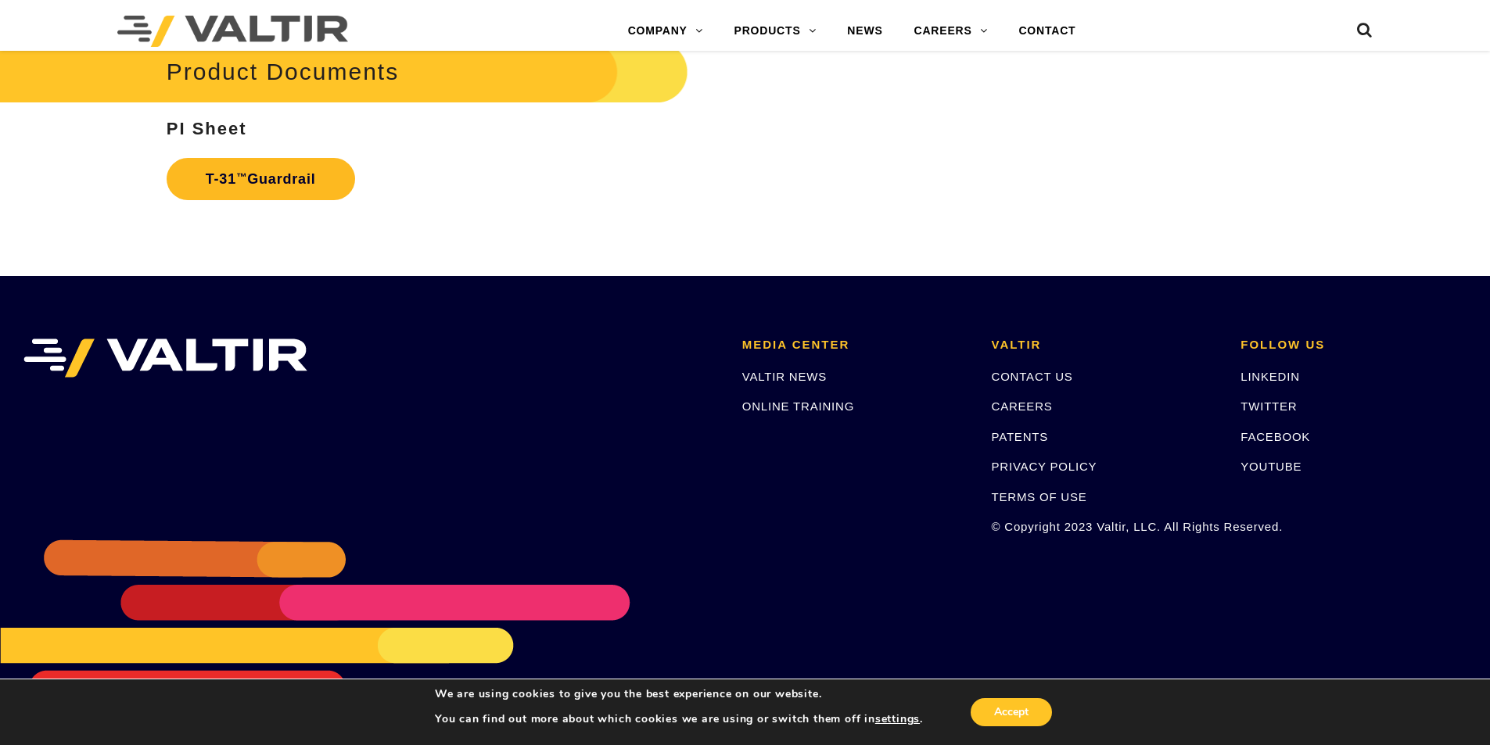
click at [328, 185] on link "T-31 ™ Guardrail" at bounding box center [261, 179] width 189 height 42
